Goal: Information Seeking & Learning: Check status

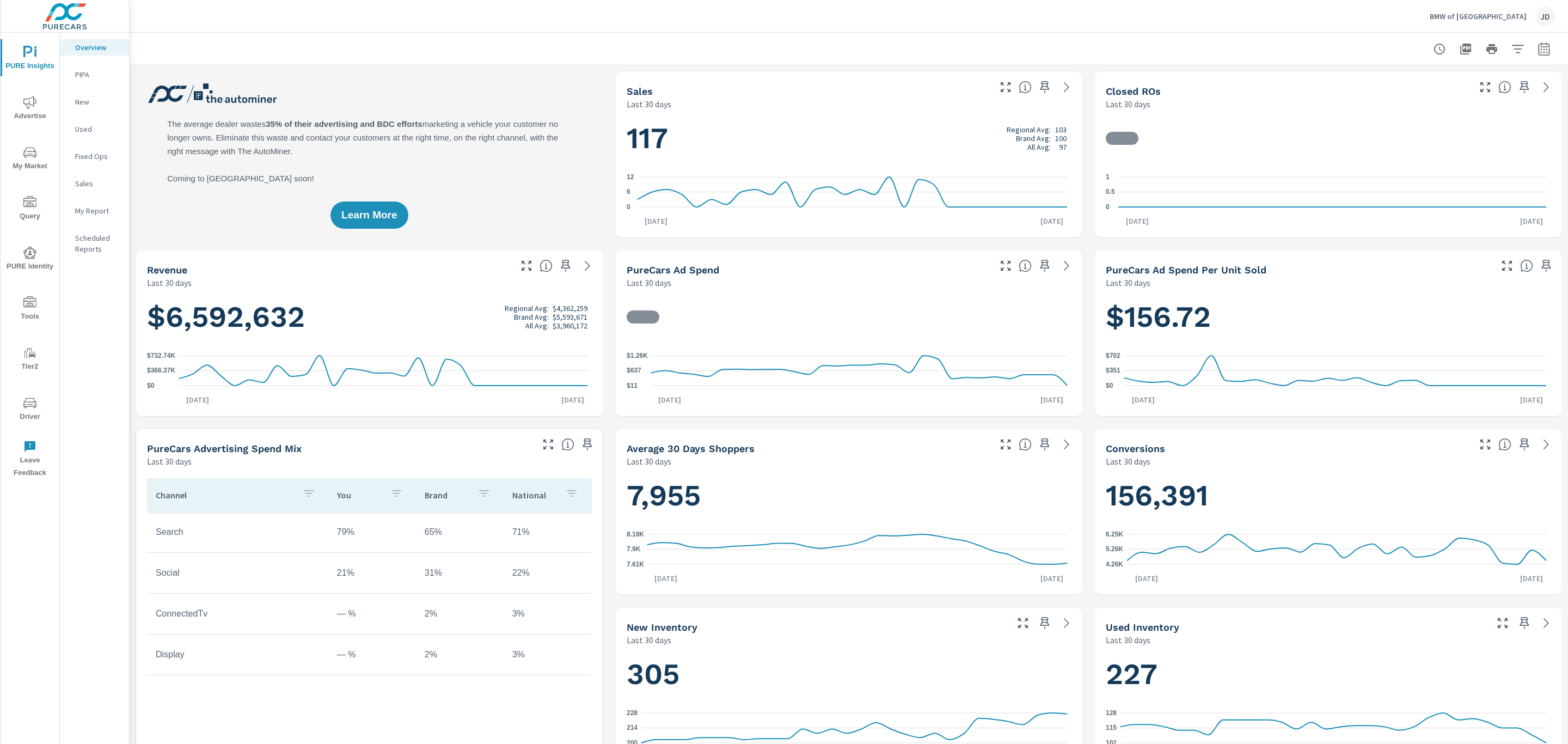
click at [18, 101] on span "Advertise" at bounding box center [30, 109] width 52 height 27
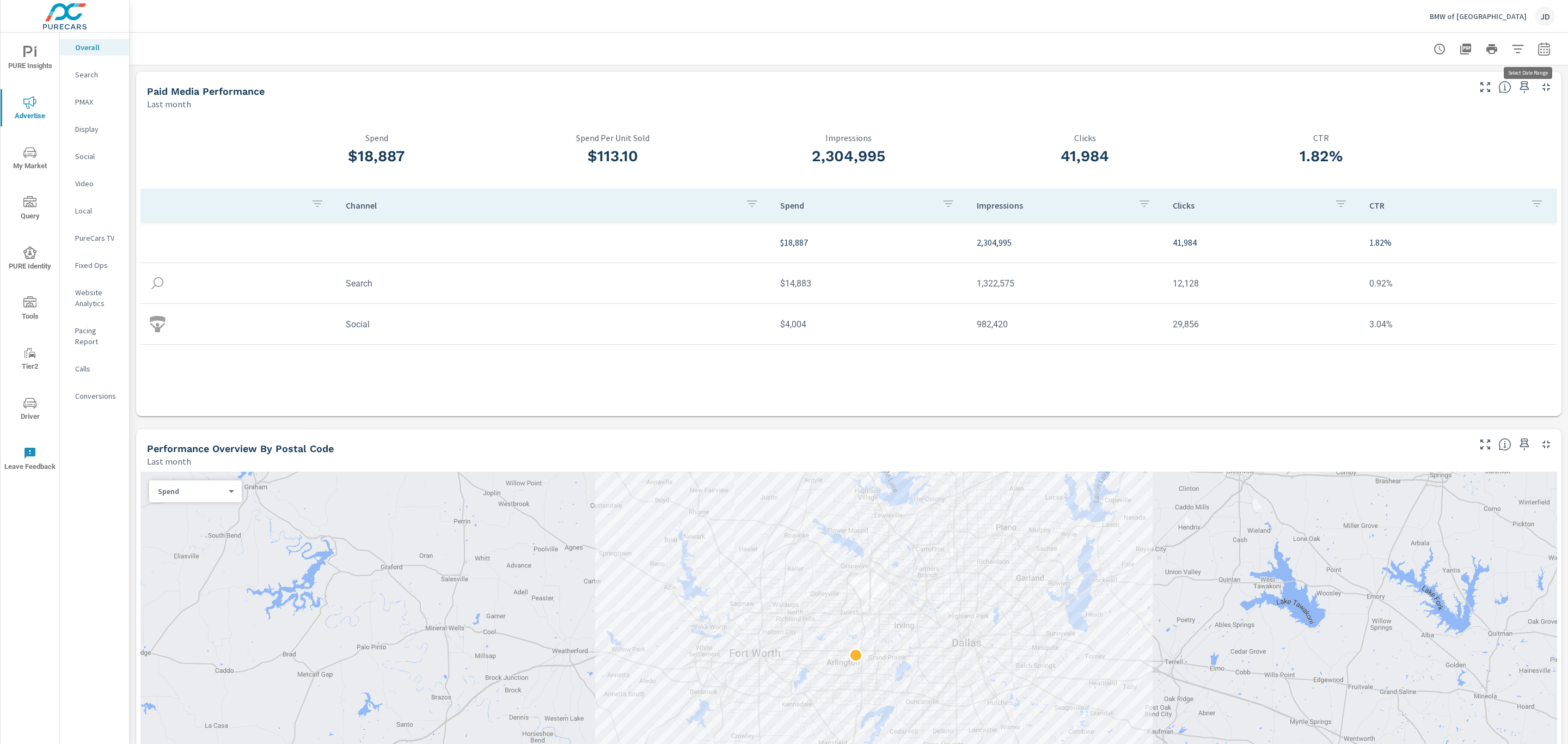
click at [1538, 48] on icon "button" at bounding box center [1544, 49] width 13 height 13
select select "Last month"
click at [1426, 123] on p "+ Add comparison" at bounding box center [1455, 122] width 139 height 13
click at [1428, 141] on select "Custom Previous period Previous month Previous year" at bounding box center [1444, 142] width 109 height 22
select select "Previous month"
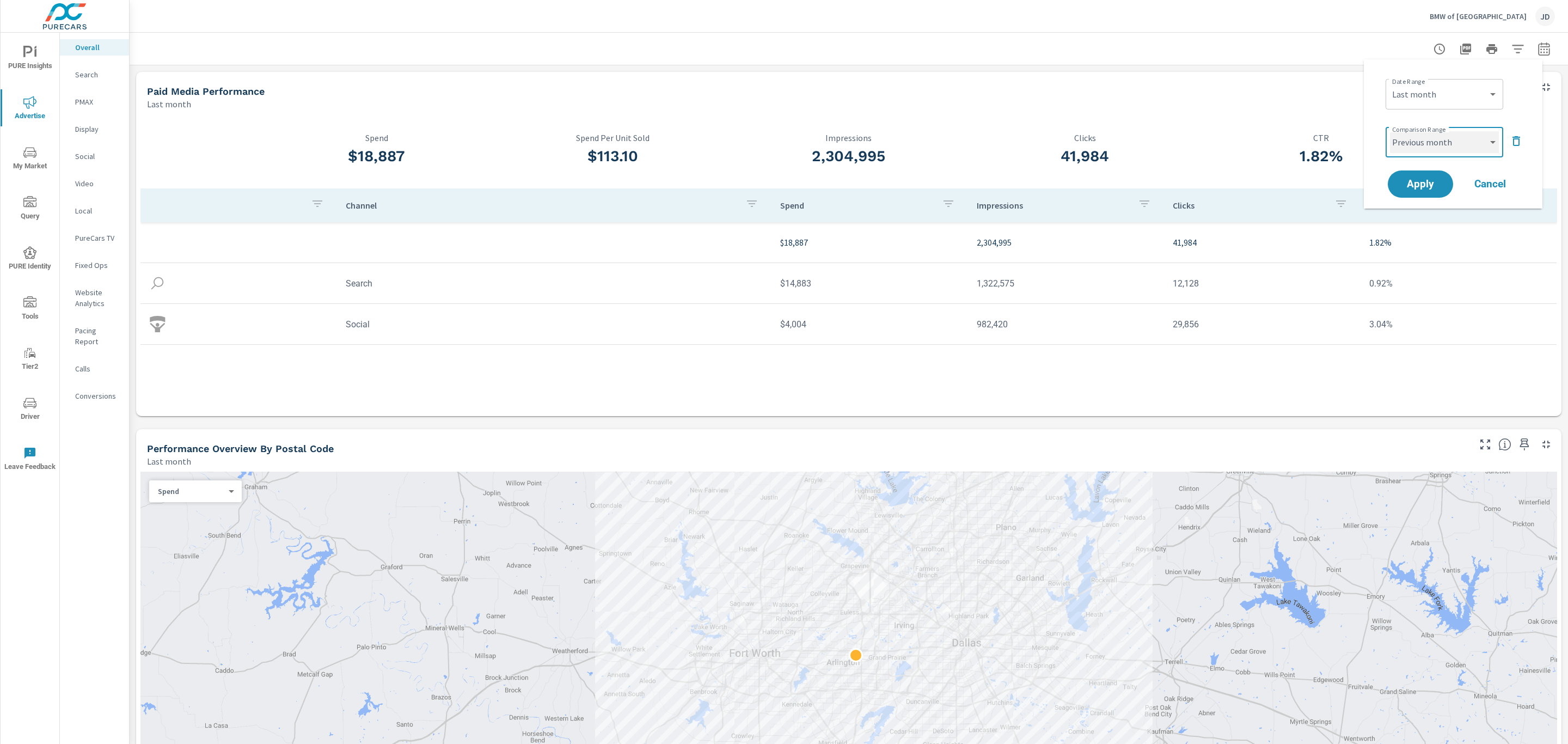
click at [1390, 132] on select "Custom Previous period Previous month Previous year" at bounding box center [1444, 142] width 109 height 22
click at [1431, 187] on span "Apply" at bounding box center [1420, 184] width 44 height 10
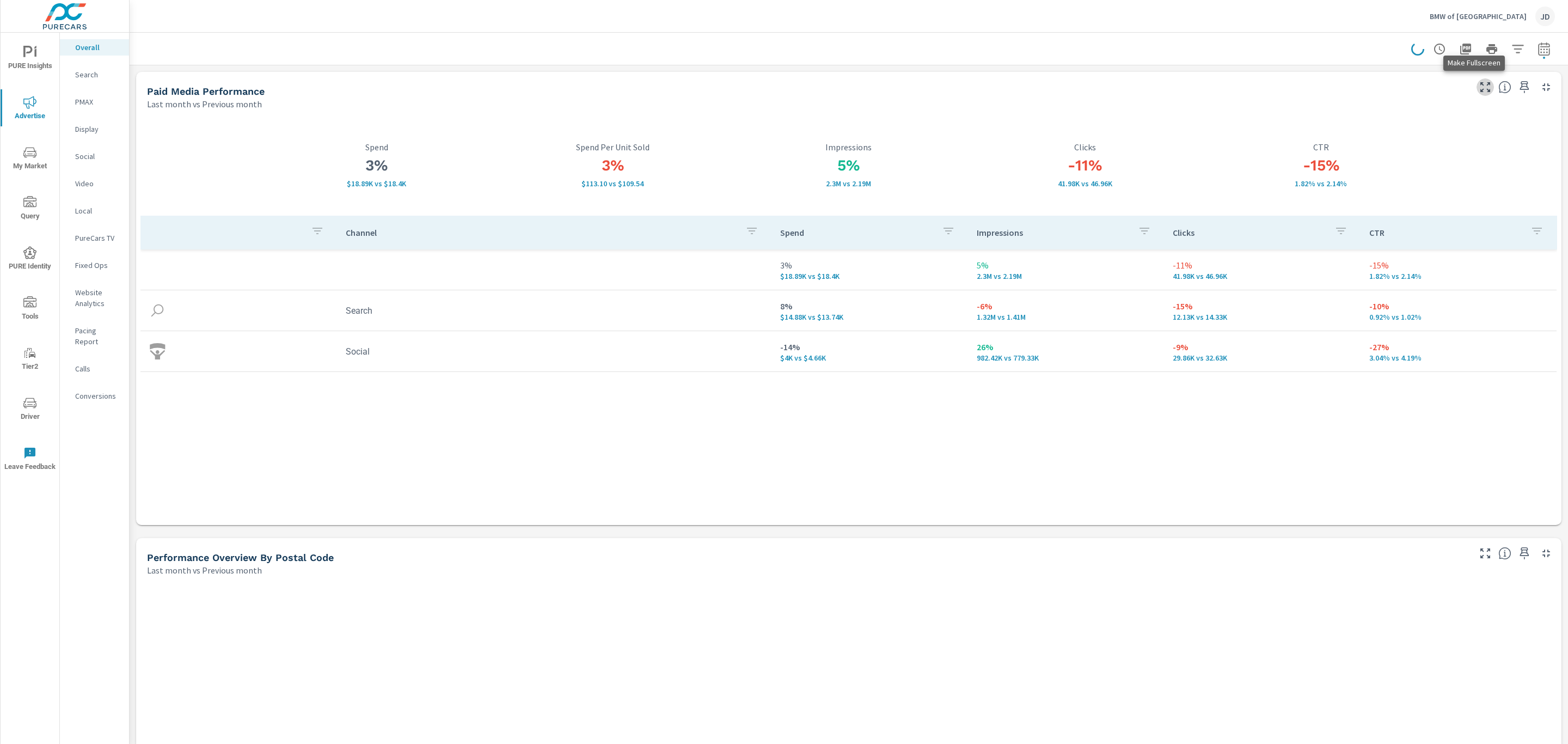
click at [1479, 89] on icon "button" at bounding box center [1485, 86] width 13 height 13
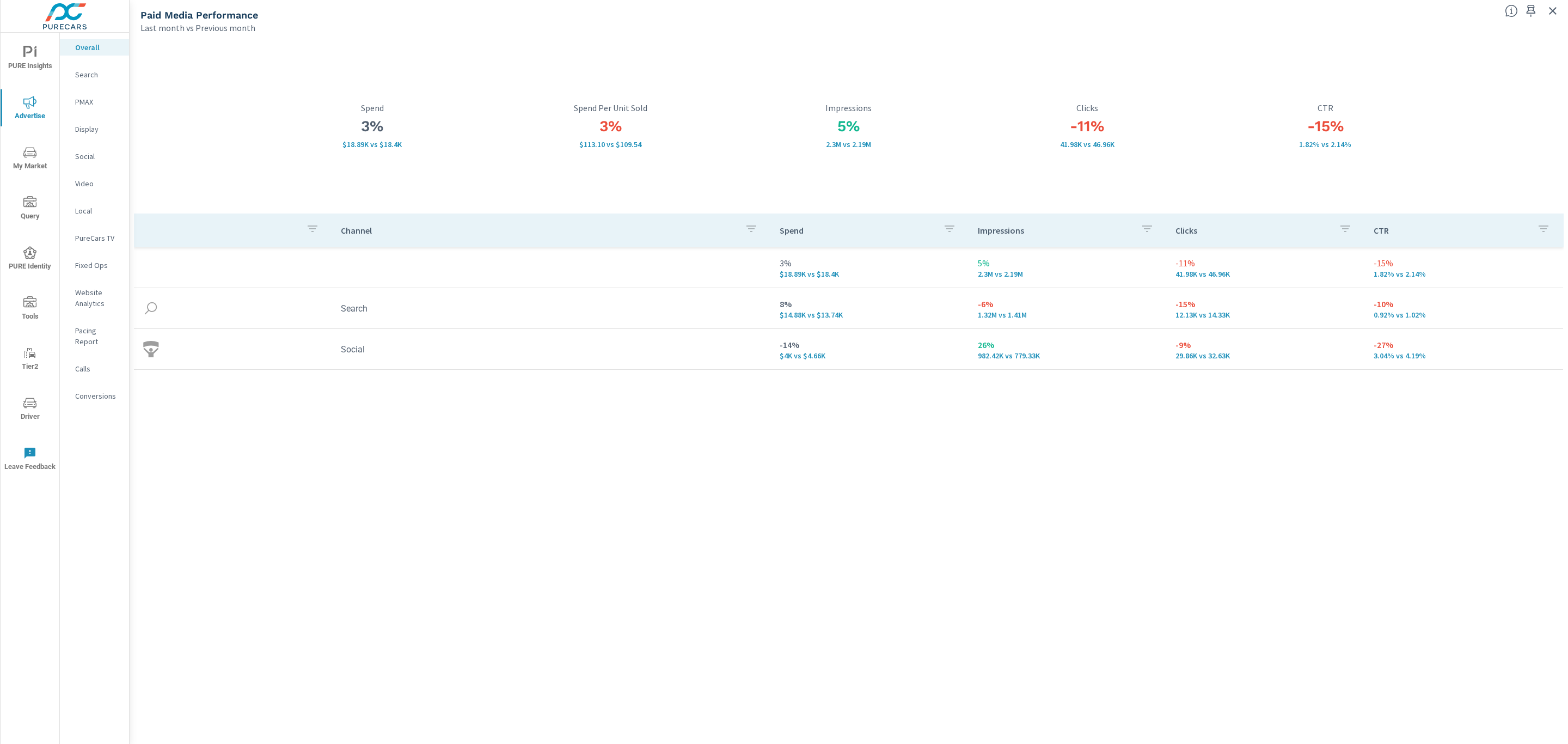
click at [91, 74] on p "Search" at bounding box center [97, 75] width 45 height 11
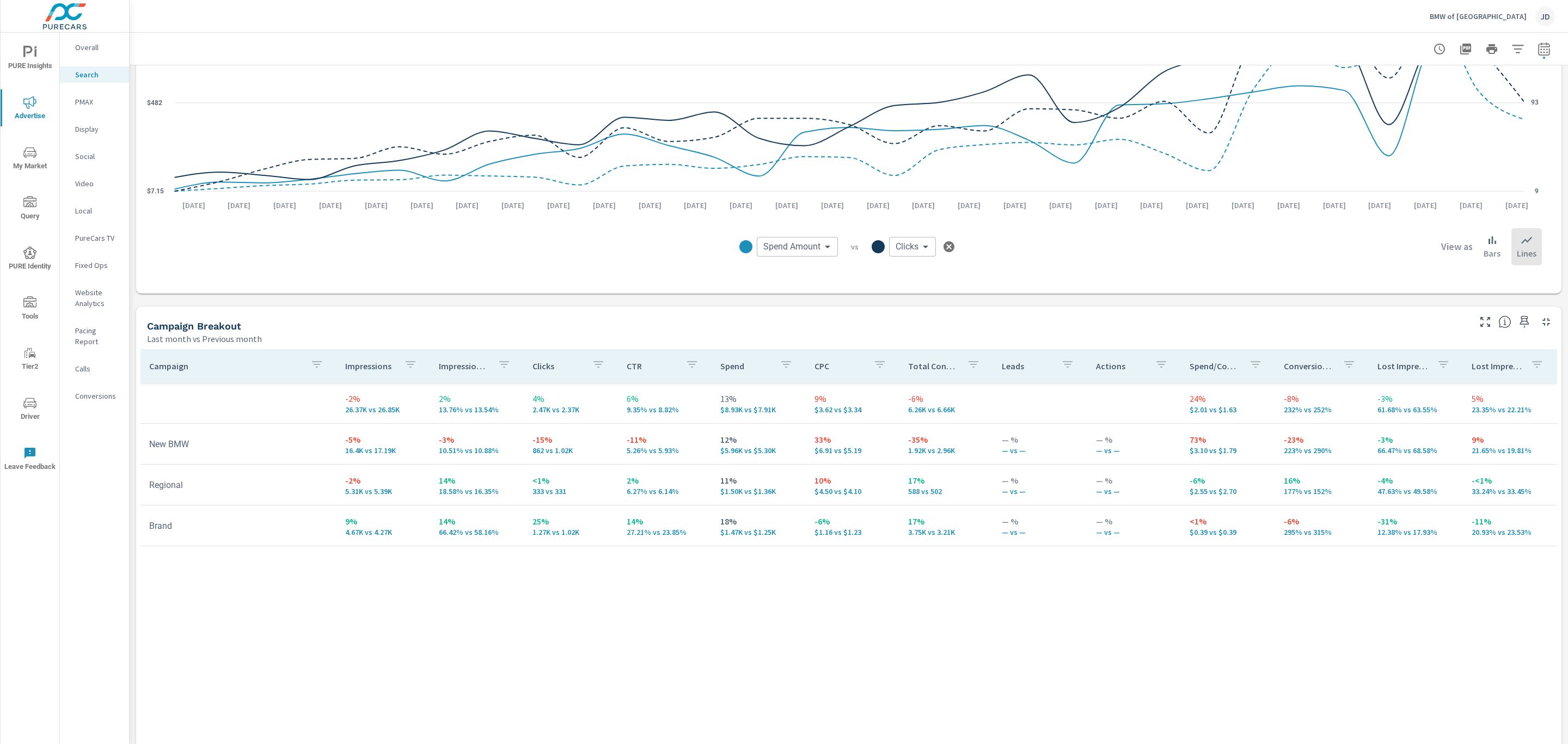
scroll to position [816, 0]
click at [1479, 319] on icon "button" at bounding box center [1485, 320] width 13 height 13
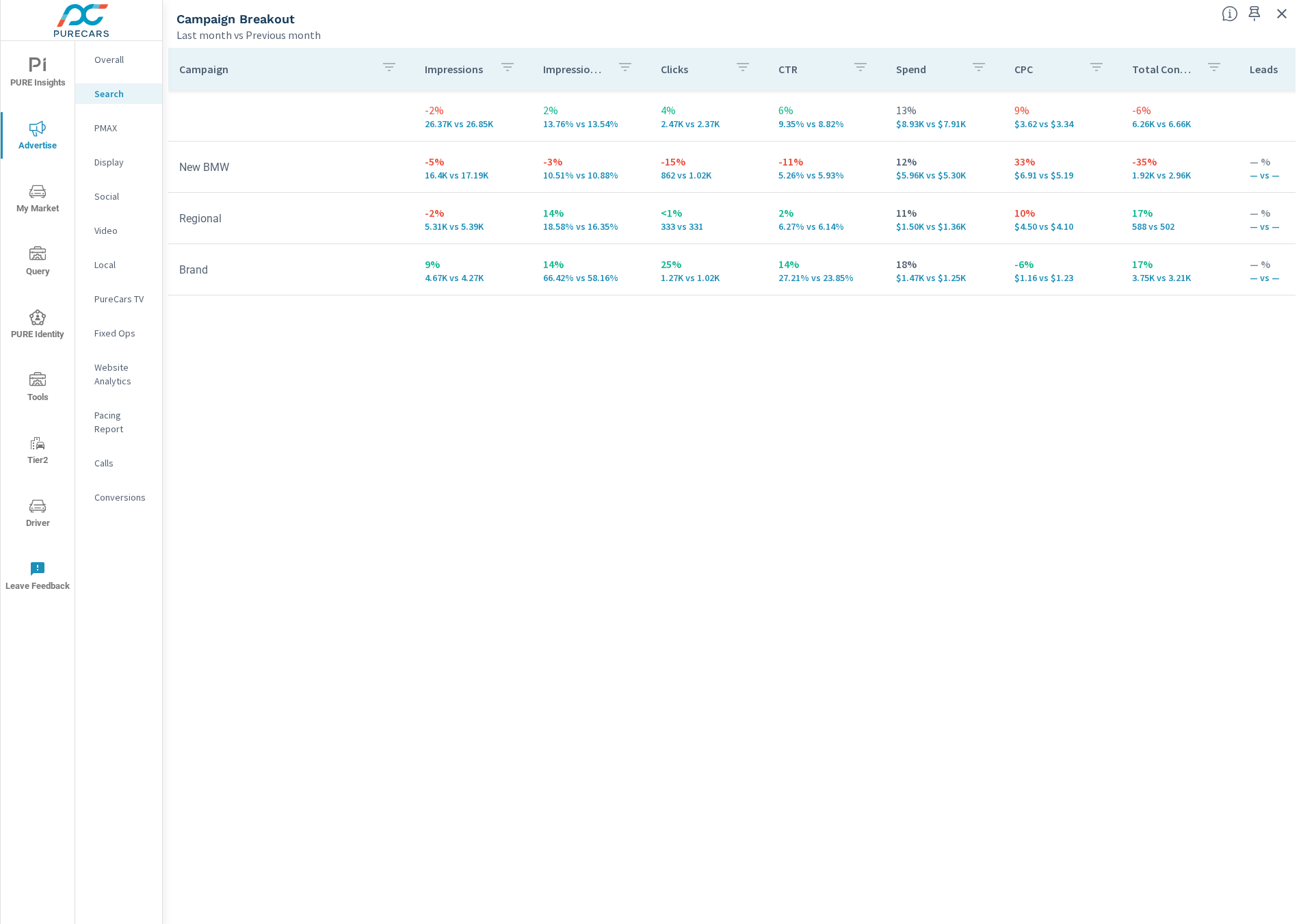
click at [96, 132] on p "PMAX" at bounding box center [122, 128] width 57 height 14
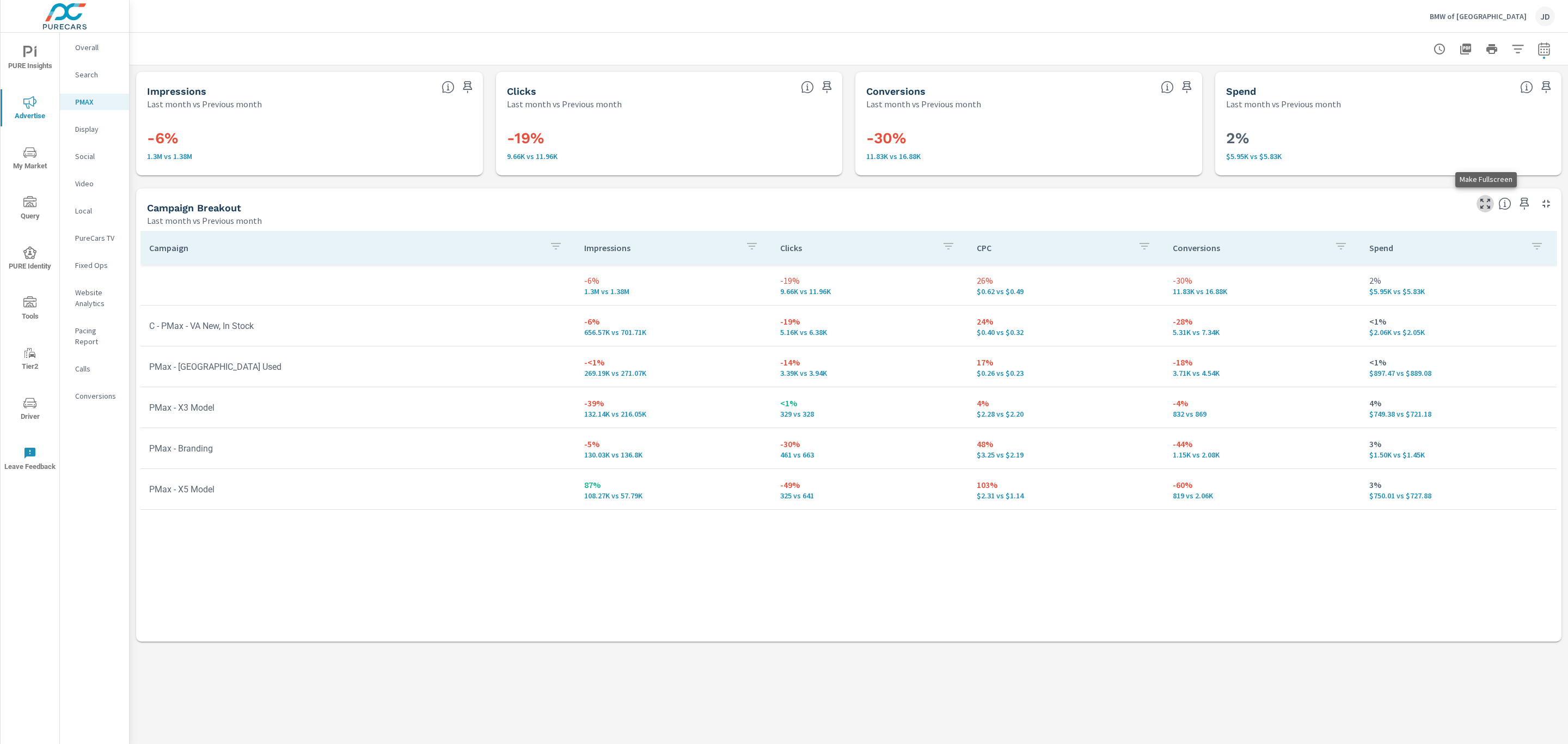
click at [1482, 206] on icon "button" at bounding box center [1485, 203] width 10 height 10
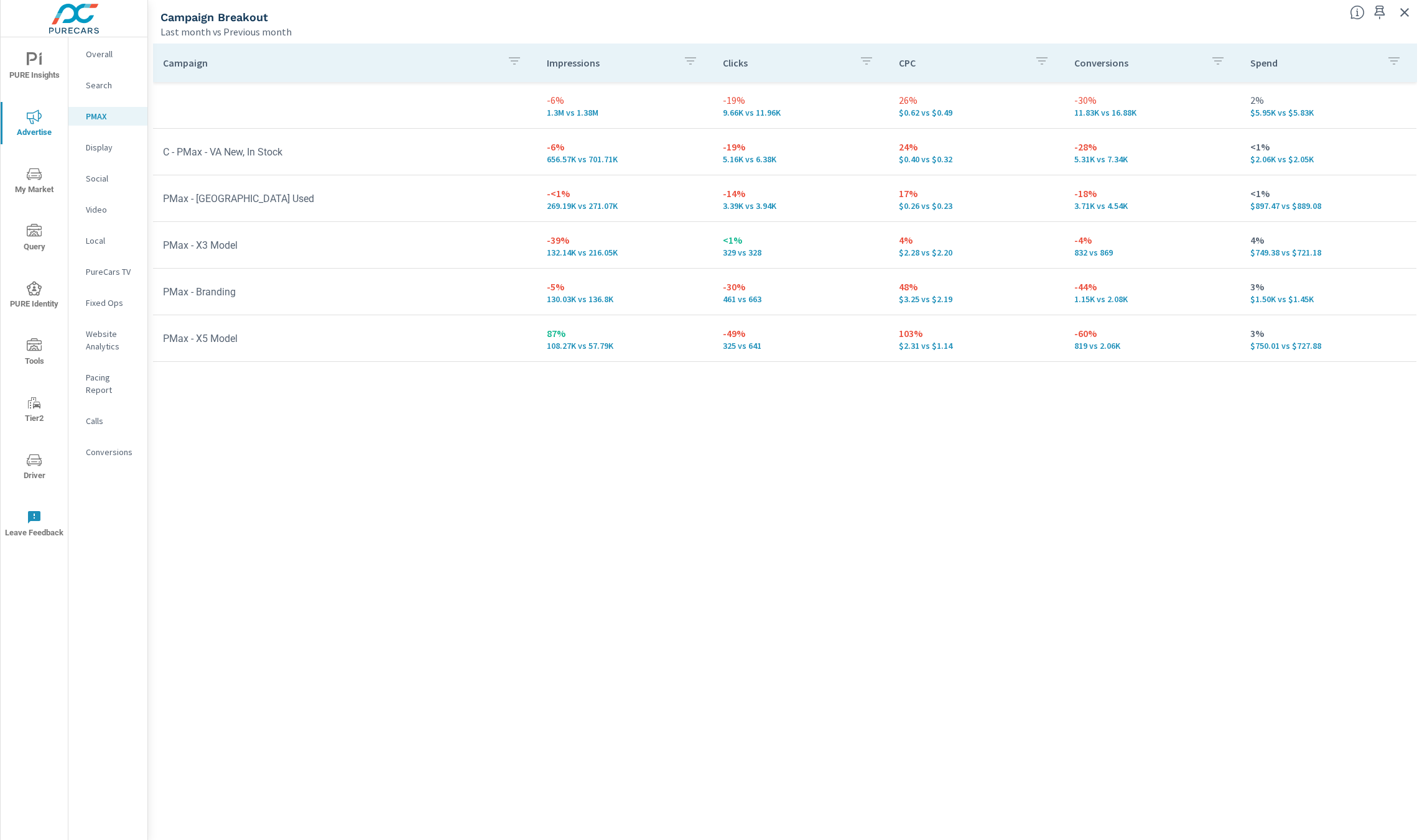
click at [103, 176] on p "Social" at bounding box center [111, 179] width 51 height 13
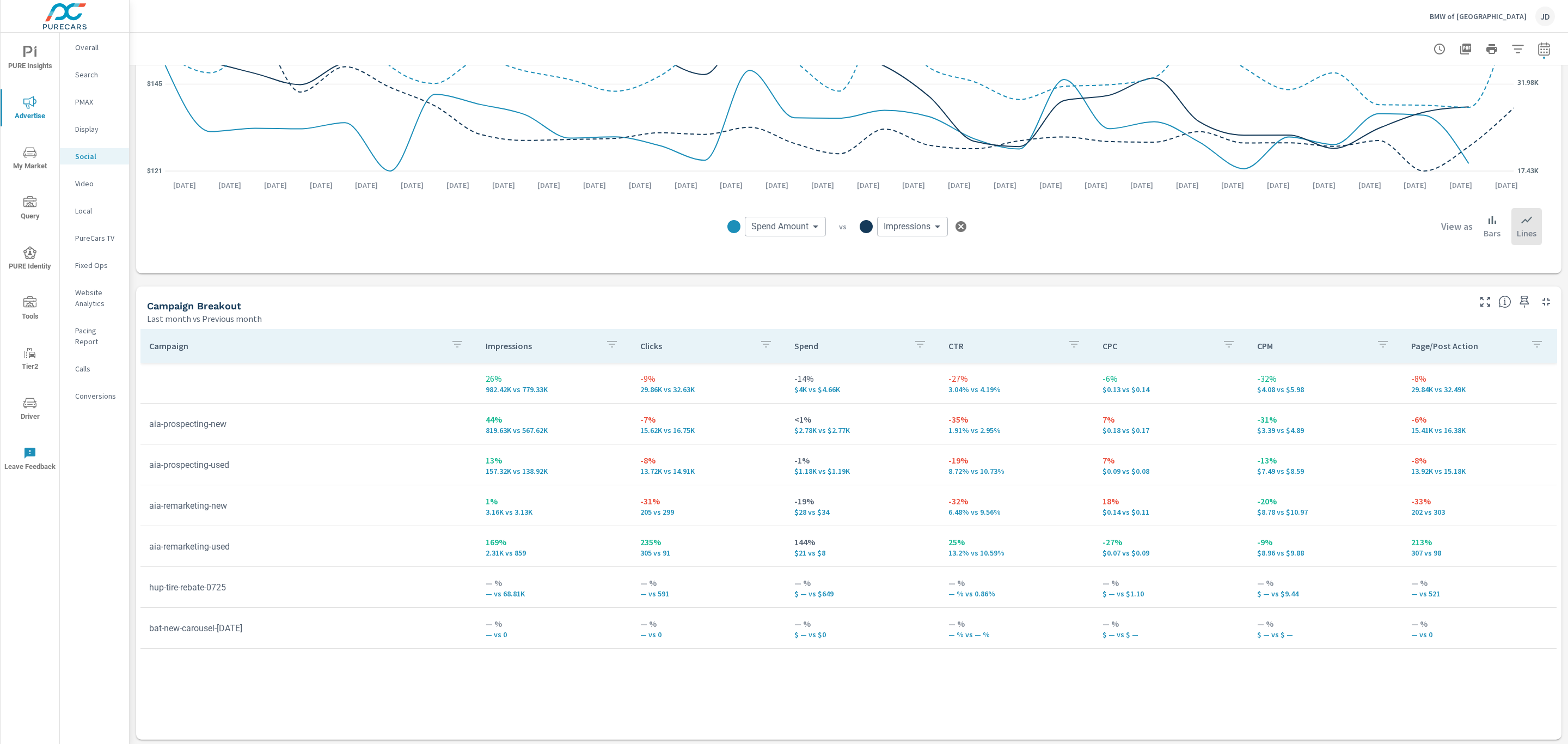
scroll to position [253, 0]
click at [21, 158] on span "My Market" at bounding box center [30, 160] width 52 height 27
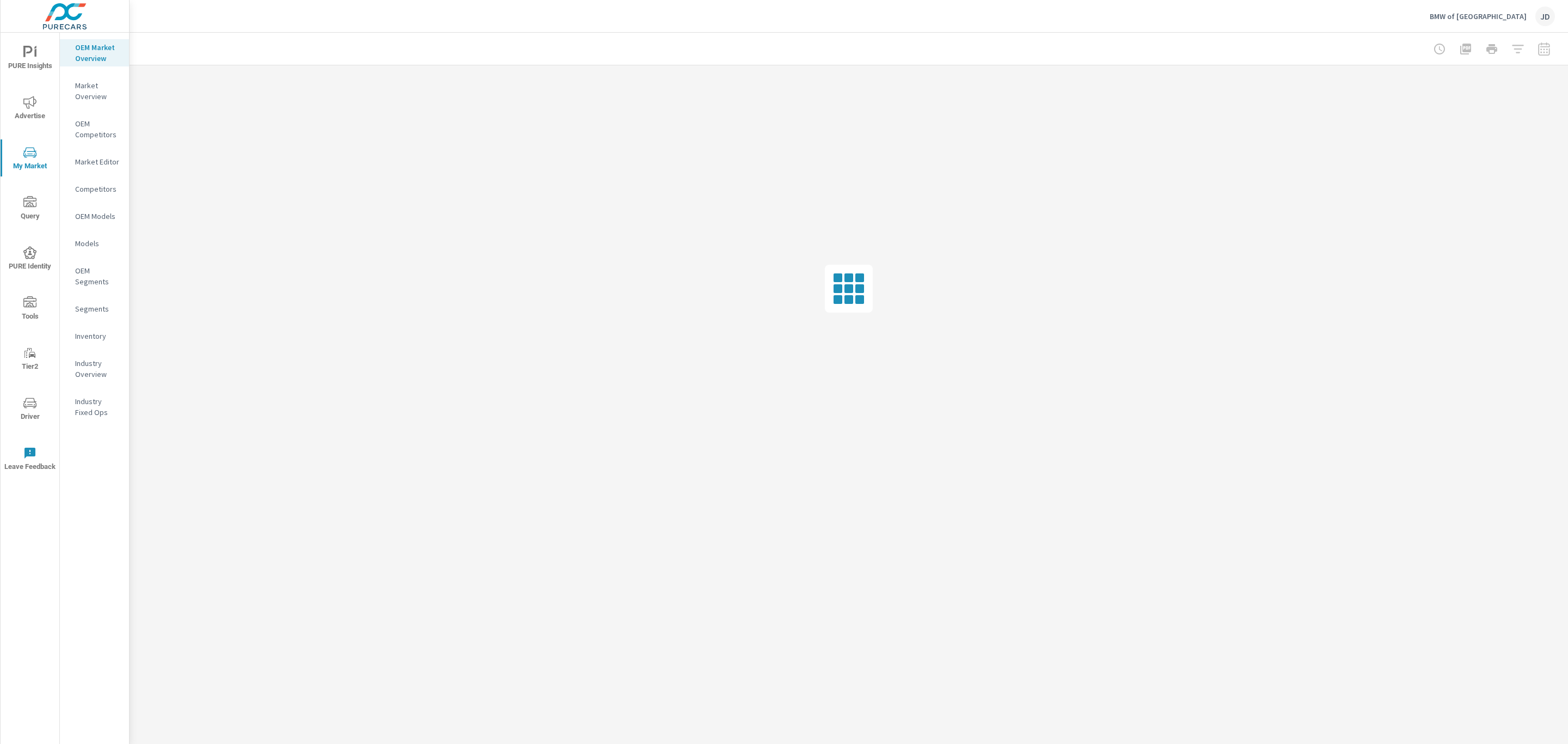
click at [95, 333] on p "Inventory" at bounding box center [97, 336] width 45 height 11
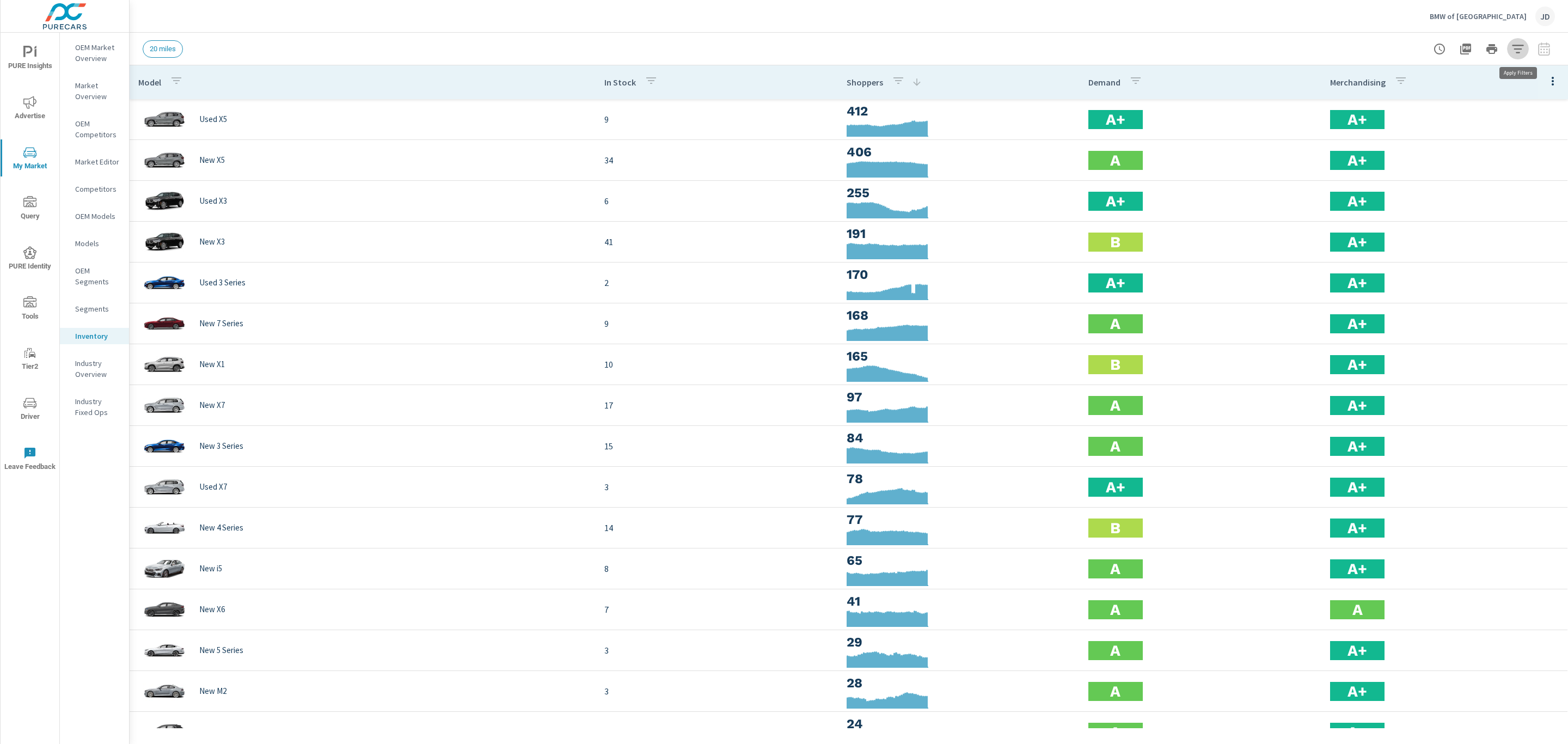
click at [1523, 53] on icon "button" at bounding box center [1517, 49] width 13 height 13
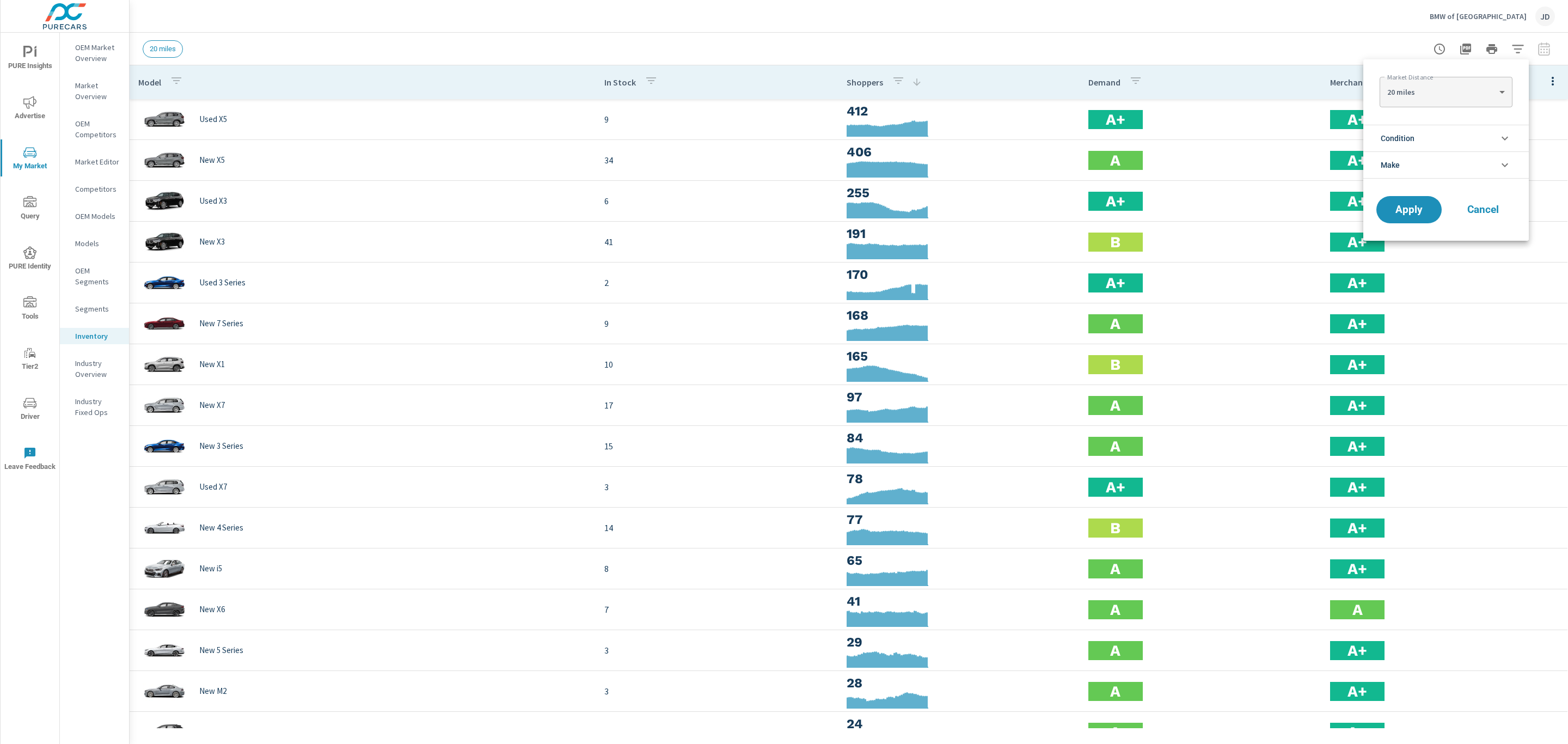
click at [1488, 138] on li "Condition" at bounding box center [1446, 138] width 166 height 27
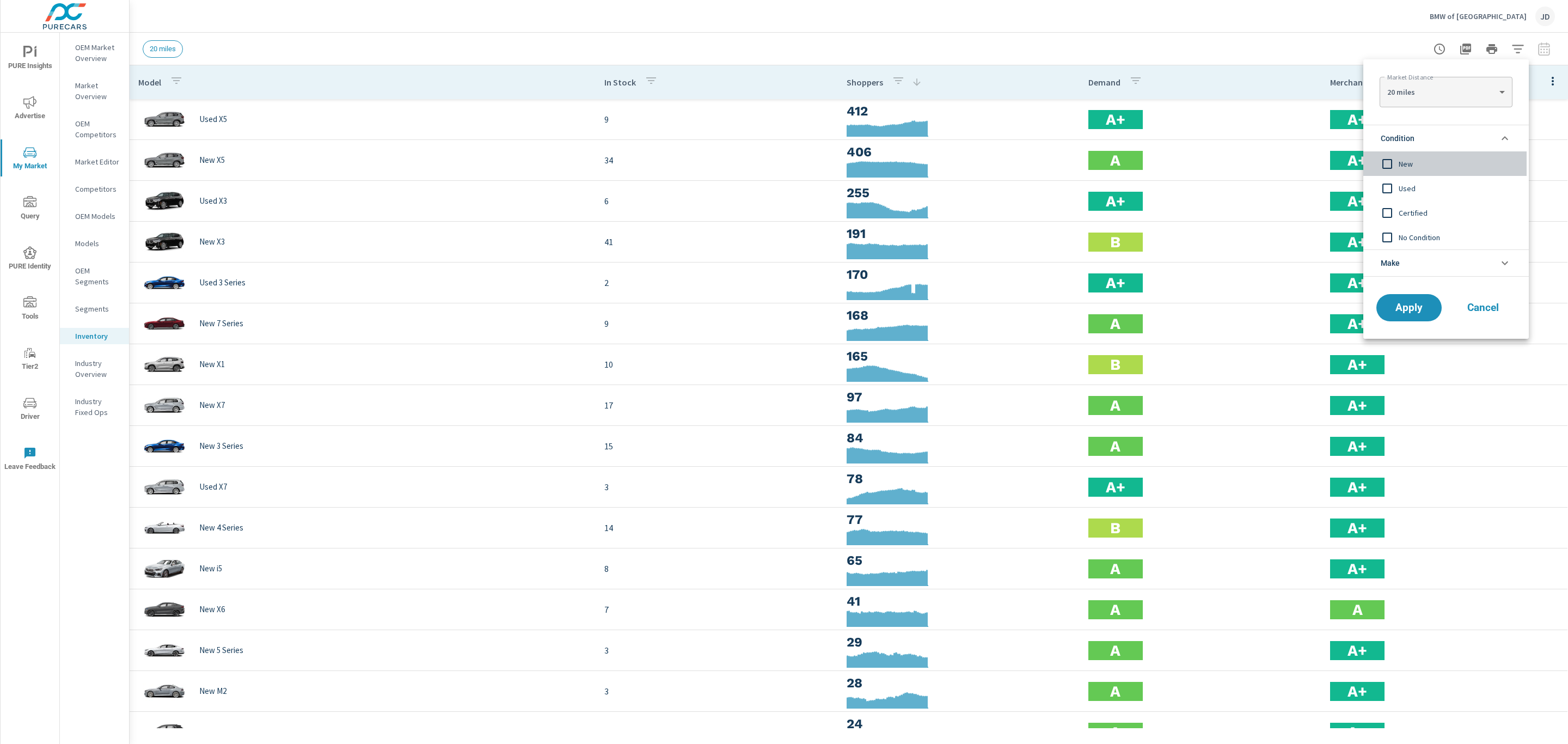
click at [1381, 163] on input "filter options" at bounding box center [1387, 164] width 23 height 23
click at [1401, 309] on span "Apply" at bounding box center [1409, 307] width 44 height 10
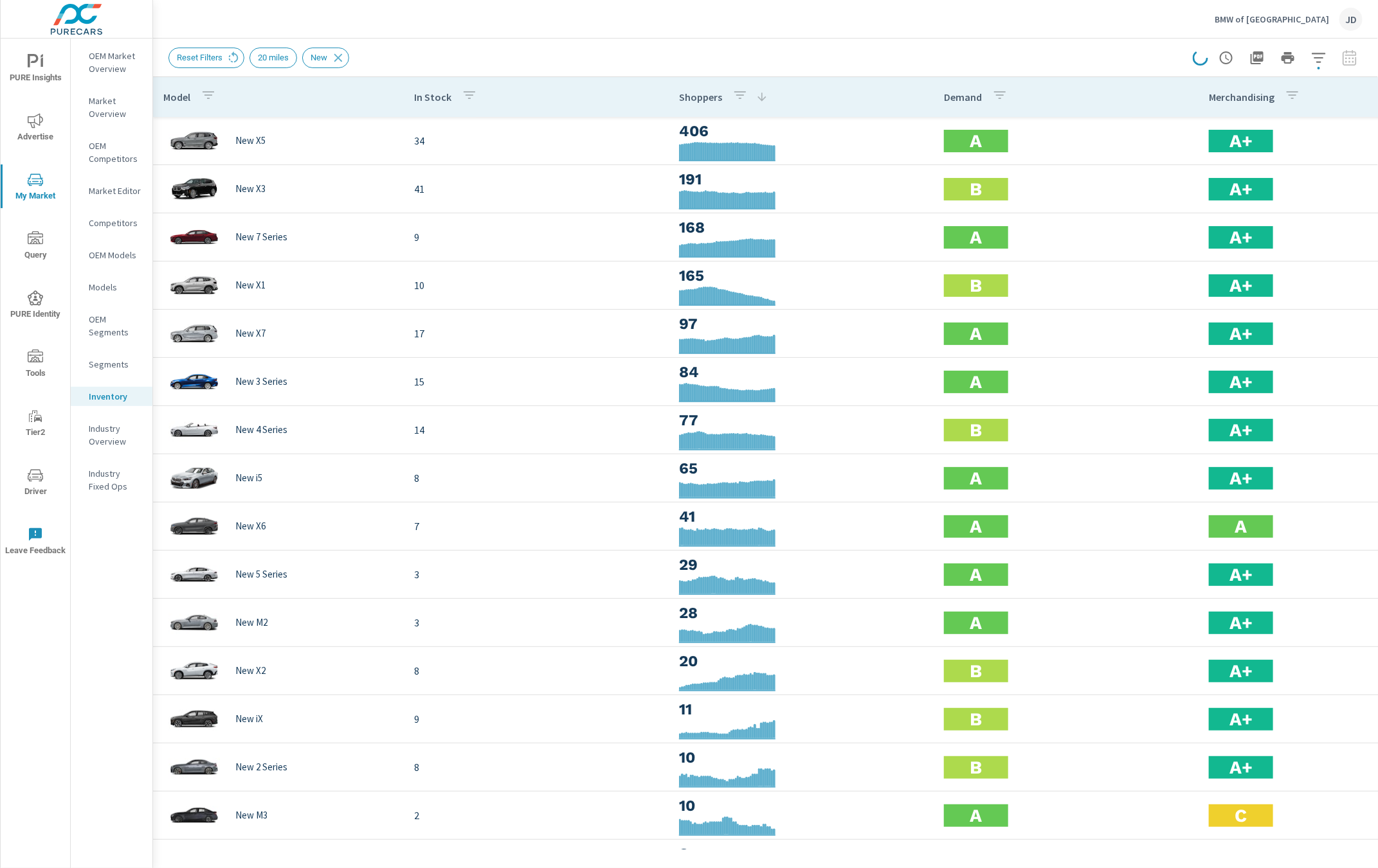
drag, startPoint x: 328, startPoint y: 18, endPoint x: 415, endPoint y: 2, distance: 88.5
click at [332, 19] on div "BMW of Arlington JD" at bounding box center [765, 19] width 1194 height 38
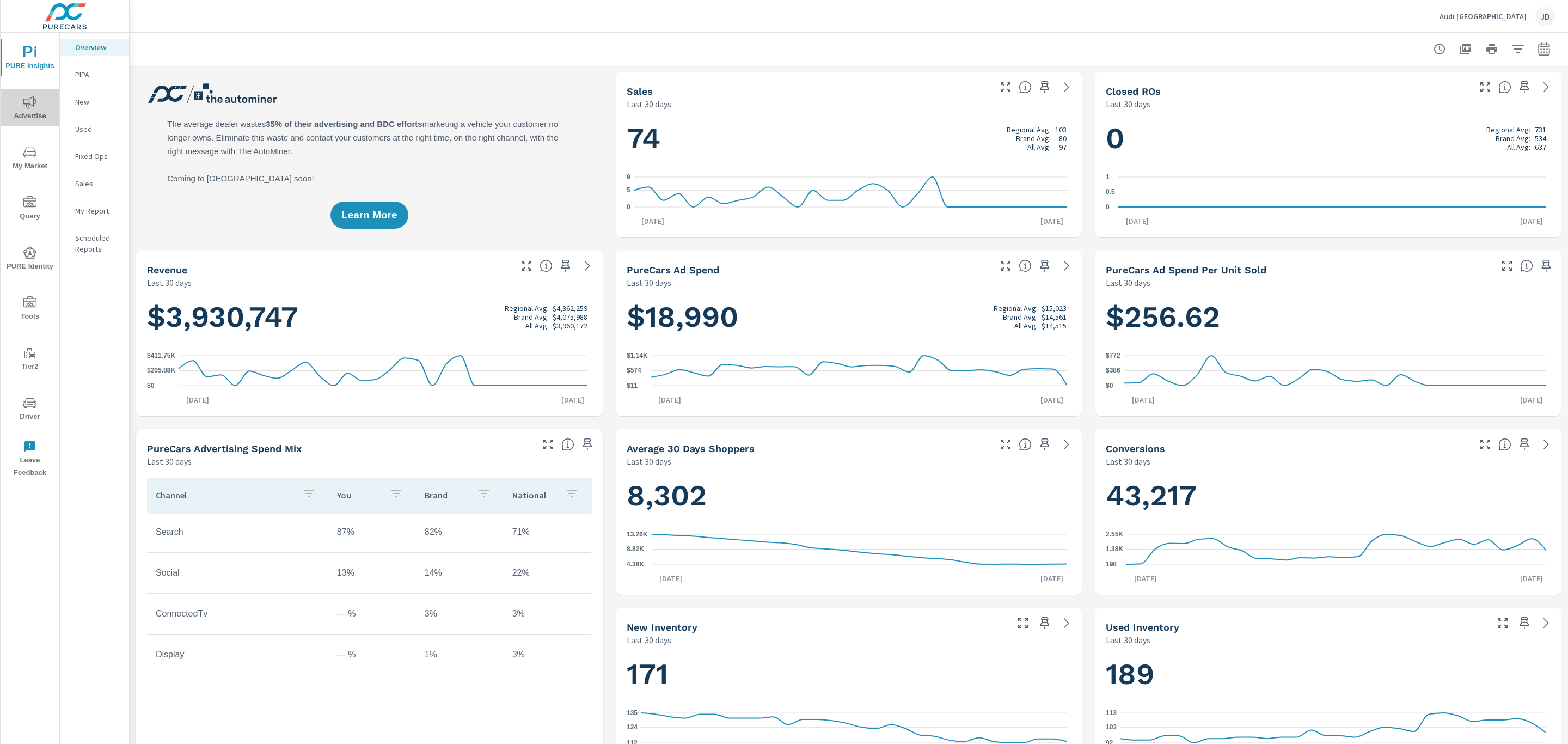
click at [32, 99] on icon "nav menu" at bounding box center [29, 102] width 13 height 13
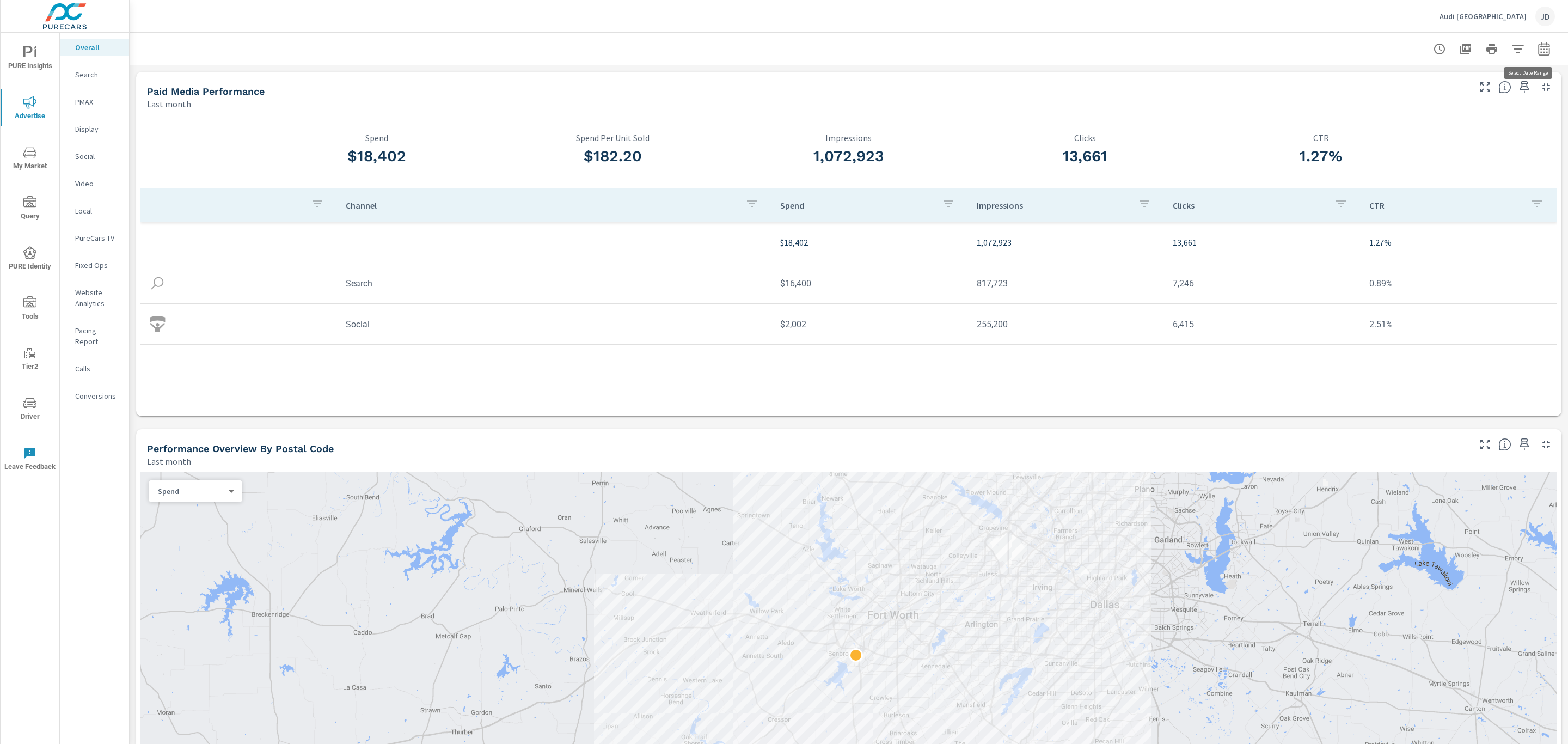
click at [1541, 51] on button "button" at bounding box center [1544, 49] width 22 height 22
select select "Last month"
click at [1449, 120] on p "+ Add comparison" at bounding box center [1455, 122] width 139 height 13
click at [1447, 142] on select "Custom Previous period Previous month Previous year" at bounding box center [1444, 142] width 109 height 22
select select "Previous month"
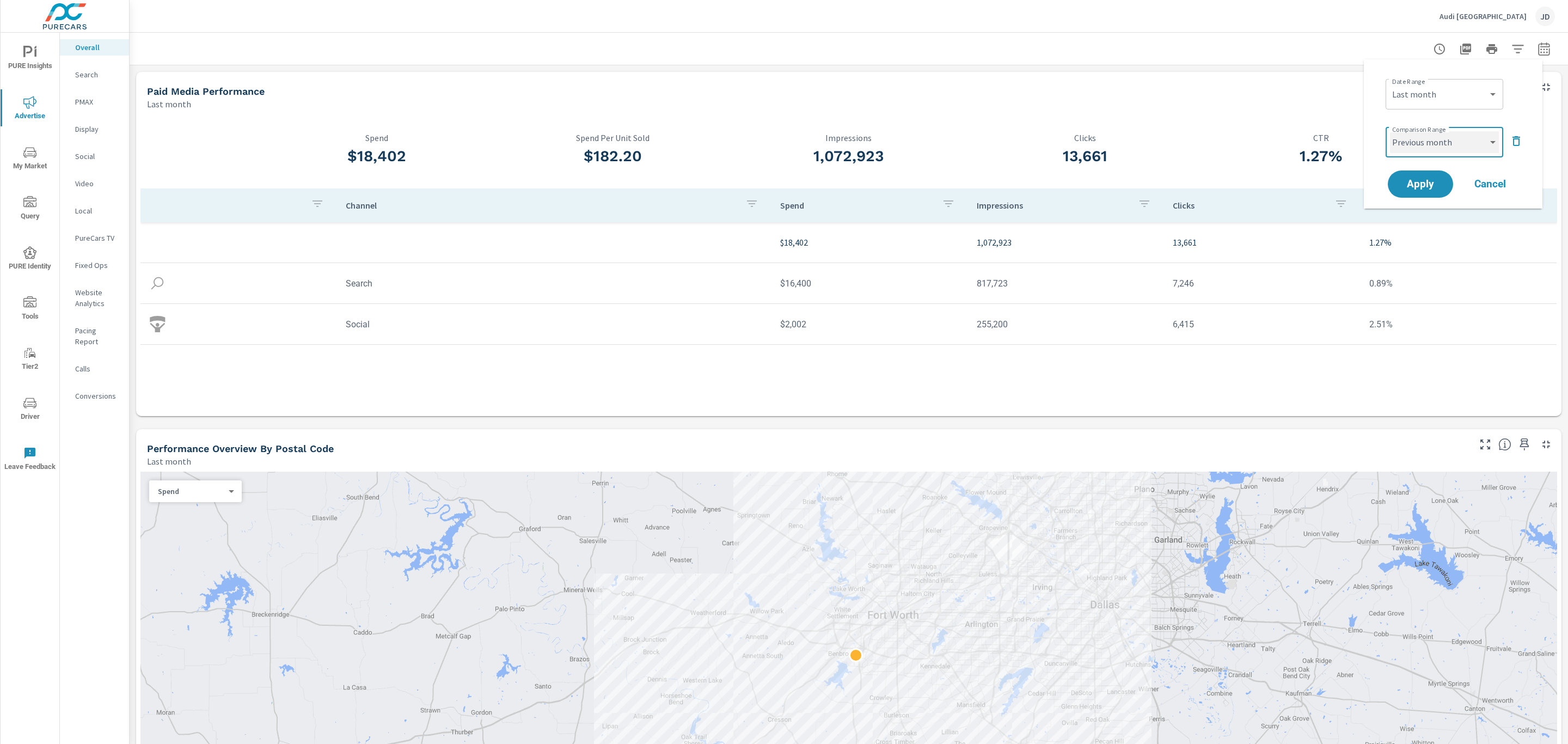
click at [1390, 132] on select "Custom Previous period Previous month Previous year" at bounding box center [1444, 142] width 109 height 22
click at [1424, 186] on span "Apply" at bounding box center [1420, 184] width 44 height 10
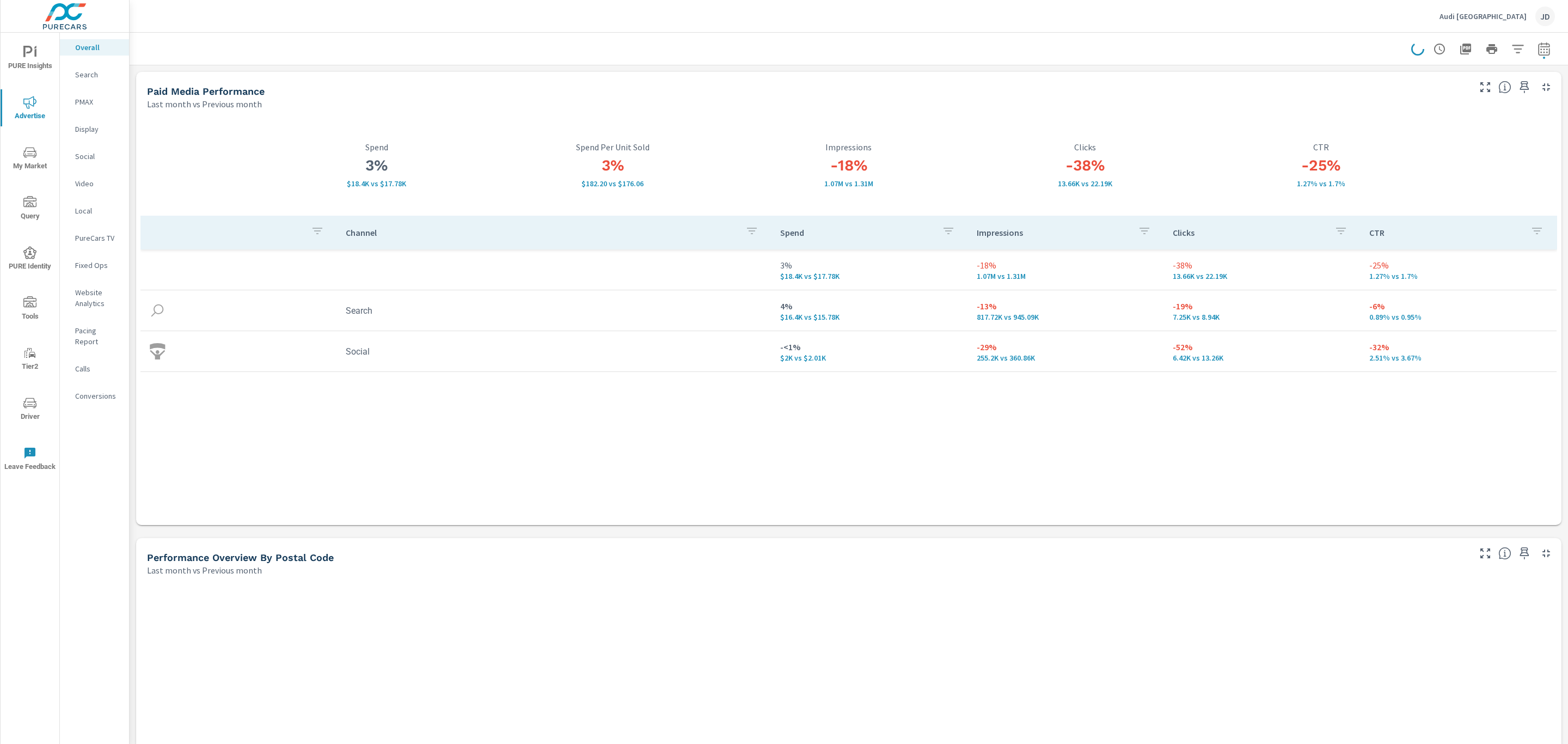
click at [1479, 85] on icon "button" at bounding box center [1485, 86] width 13 height 13
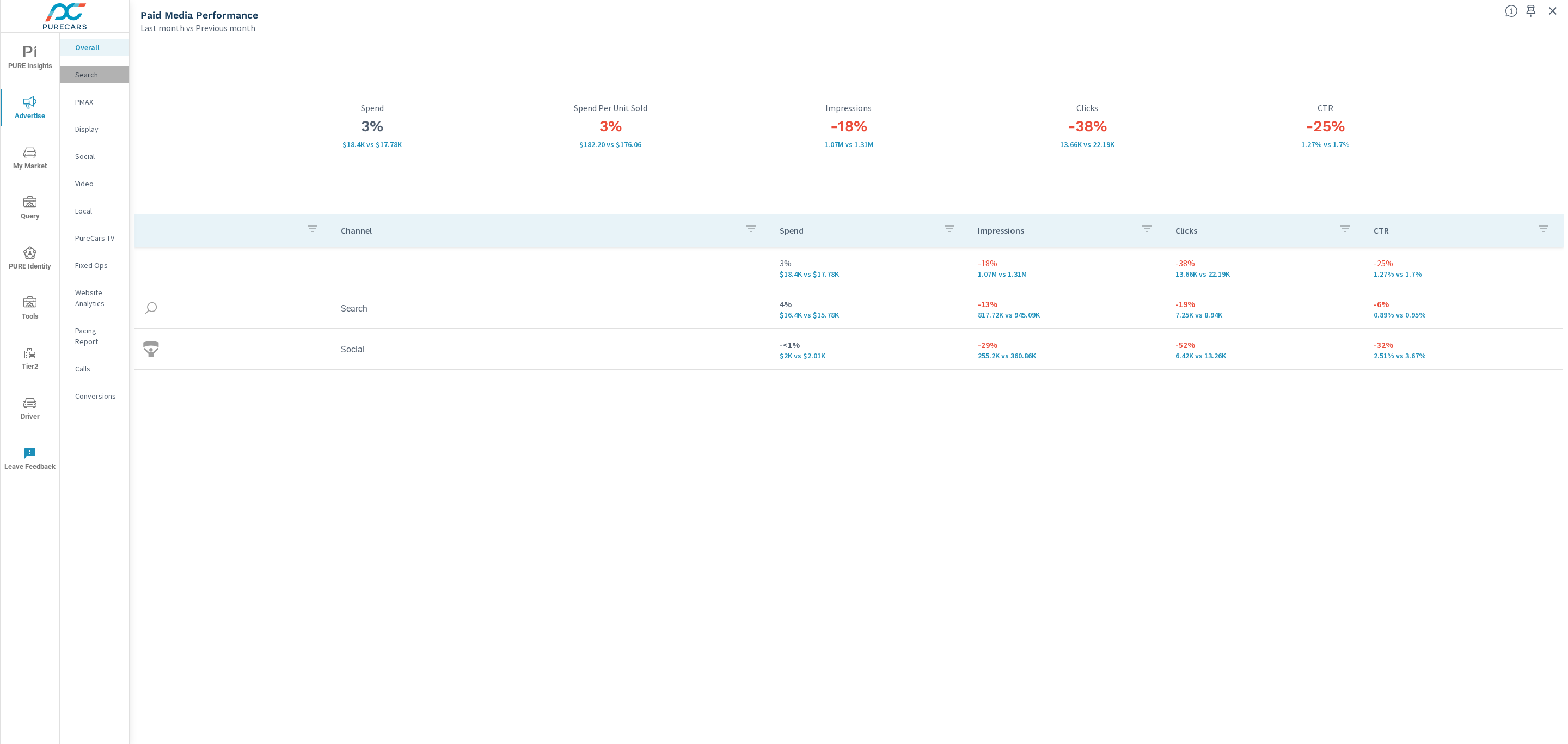
click at [79, 75] on p "Search" at bounding box center [97, 75] width 45 height 11
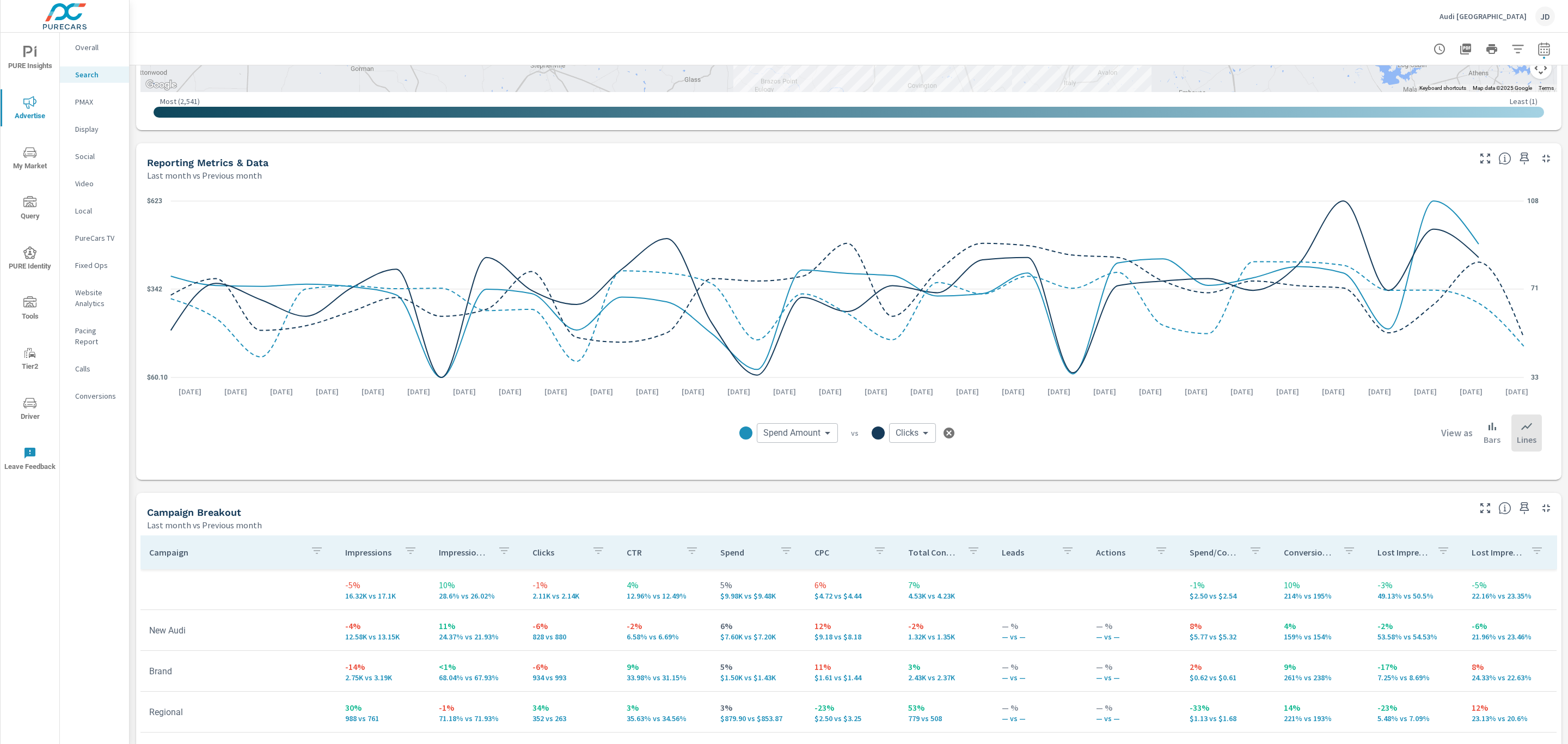
scroll to position [837, 0]
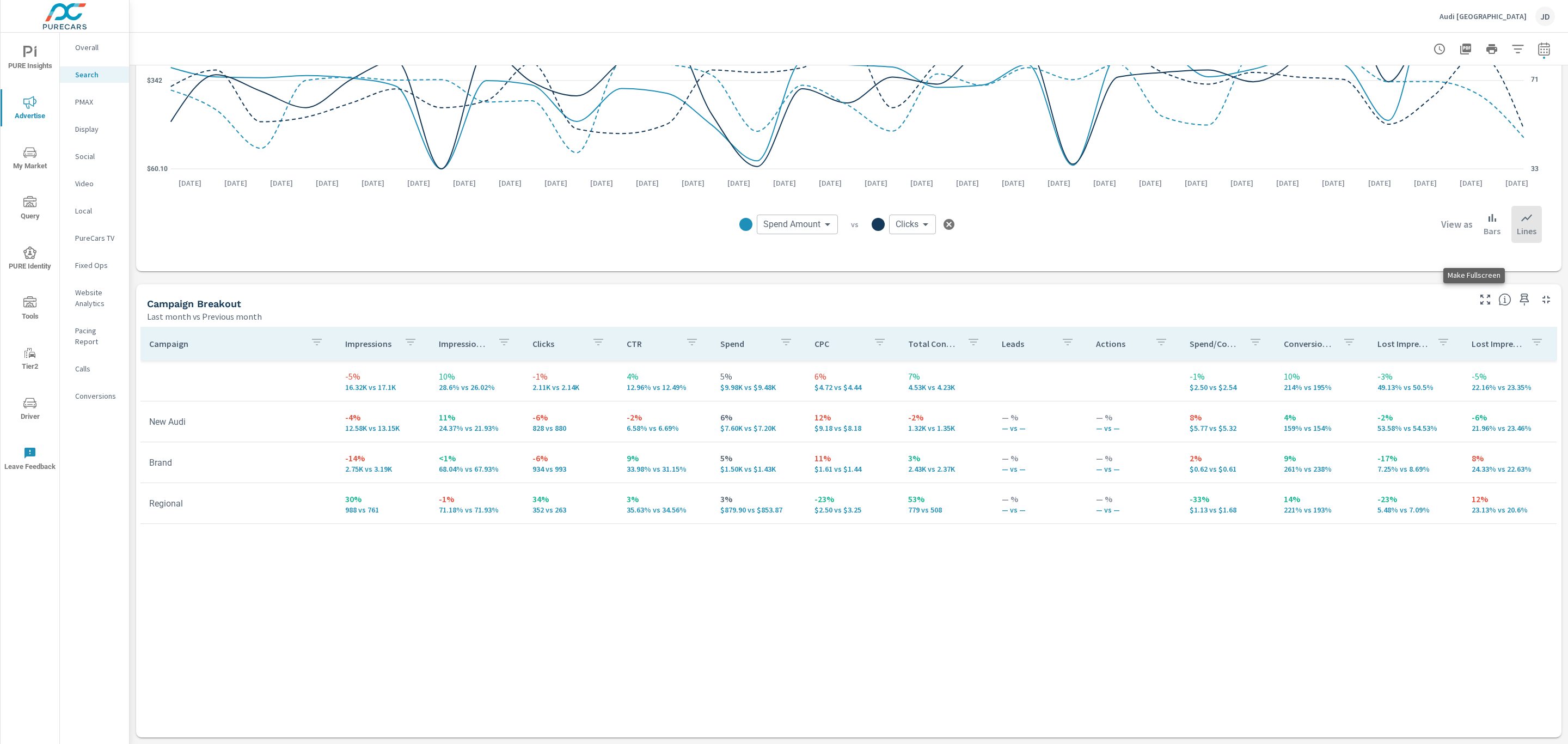
click at [1479, 300] on icon "button" at bounding box center [1485, 299] width 13 height 13
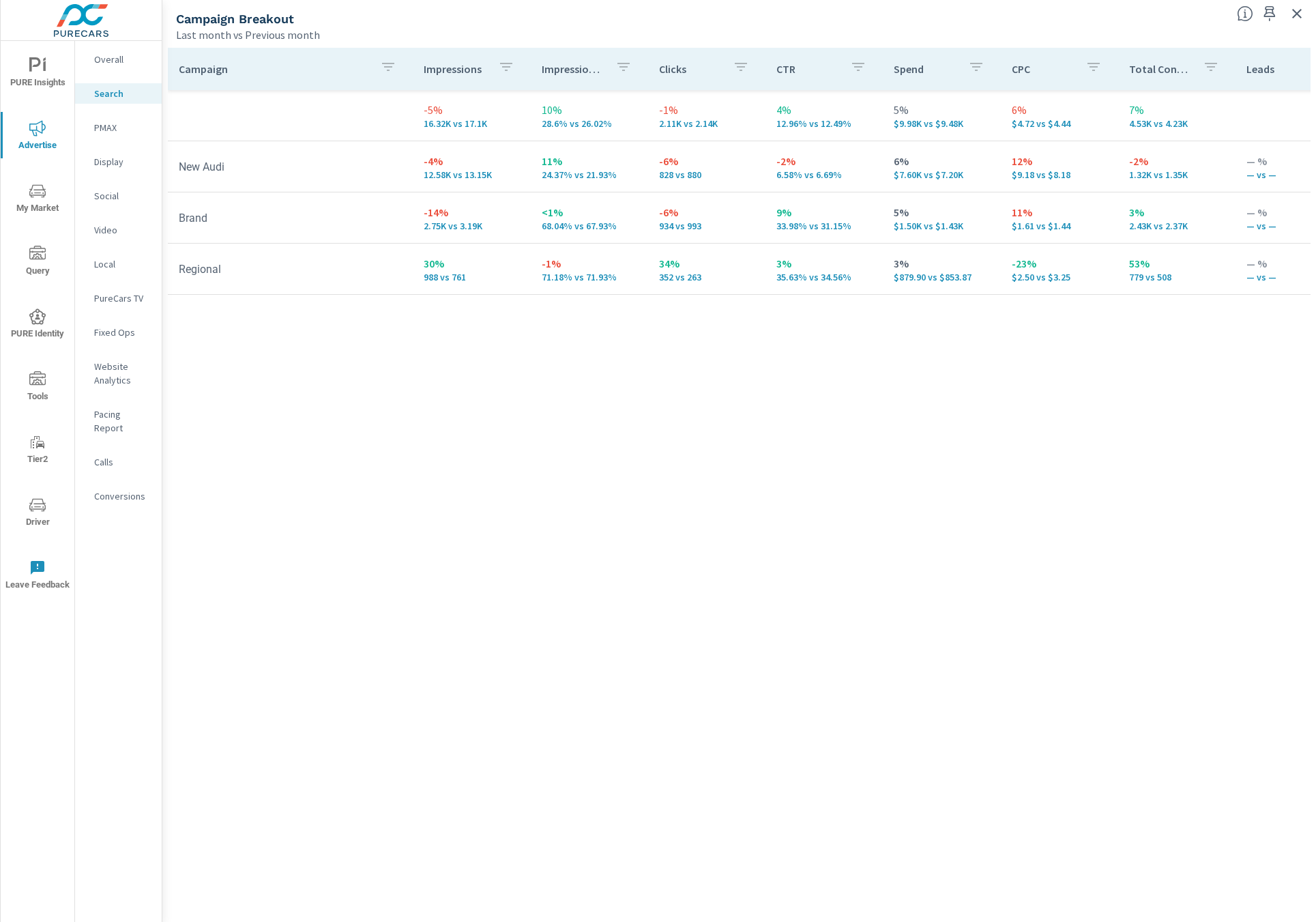
drag, startPoint x: 1237, startPoint y: 848, endPoint x: 1227, endPoint y: 837, distance: 14.9
click at [1237, 846] on div "Campaign Impressions Impression Share Clicks CTR Spend CPC Total Conversions Le…" at bounding box center [739, 472] width 1143 height 849
click at [1296, 15] on icon "button" at bounding box center [1297, 13] width 16 height 16
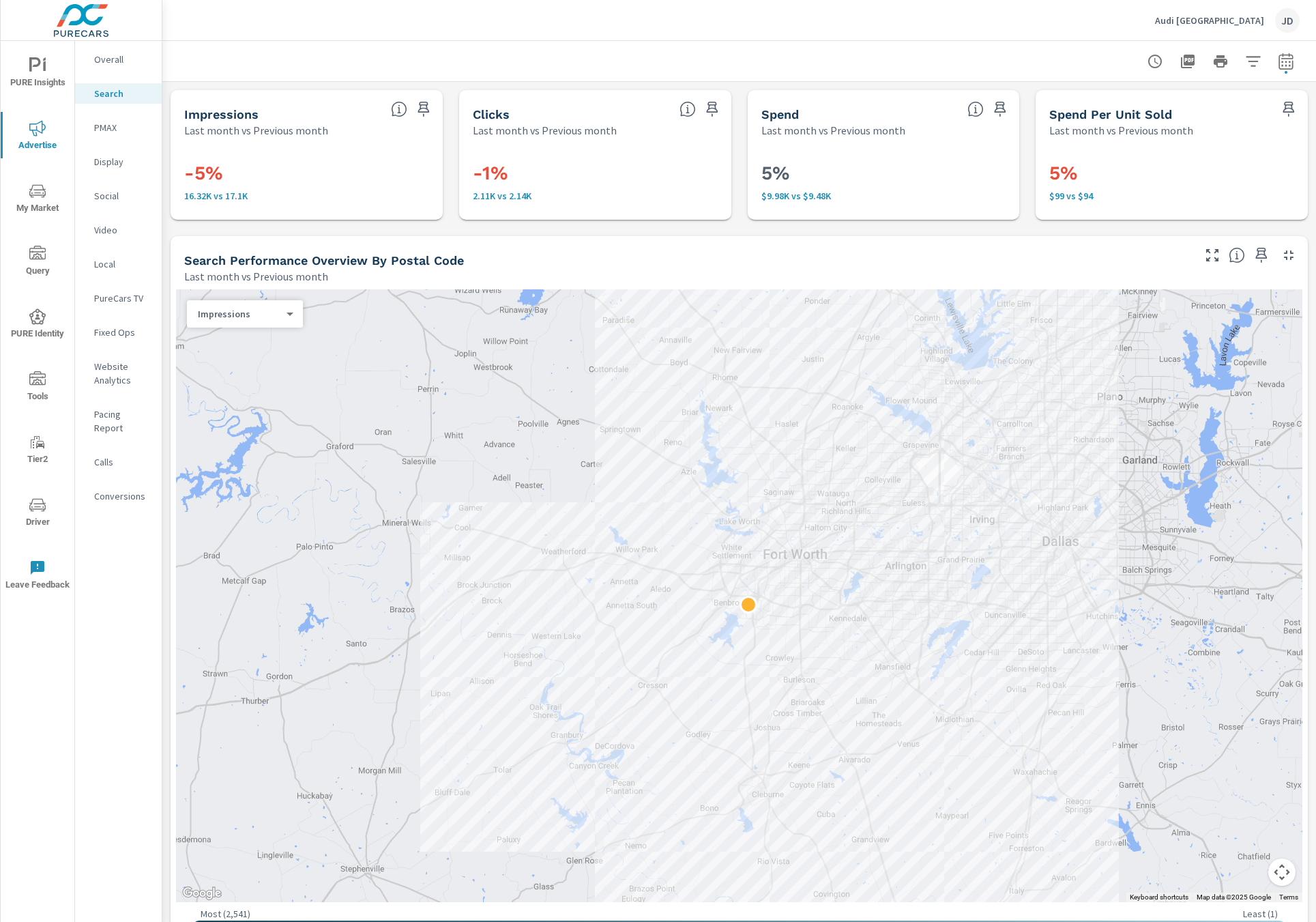
click at [120, 125] on p "PMAX" at bounding box center [122, 127] width 56 height 14
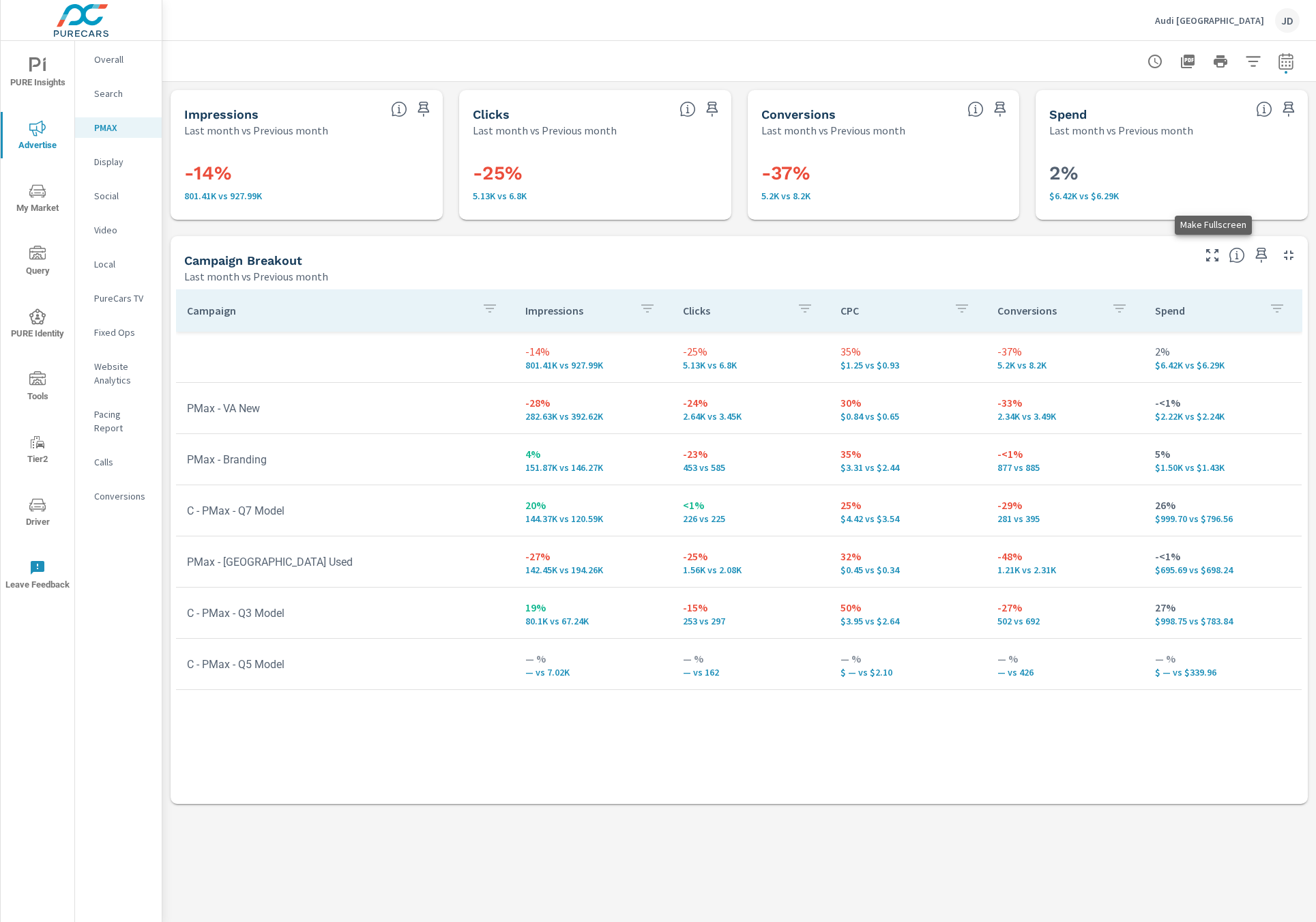
click at [1212, 258] on icon "button" at bounding box center [1212, 255] width 16 height 16
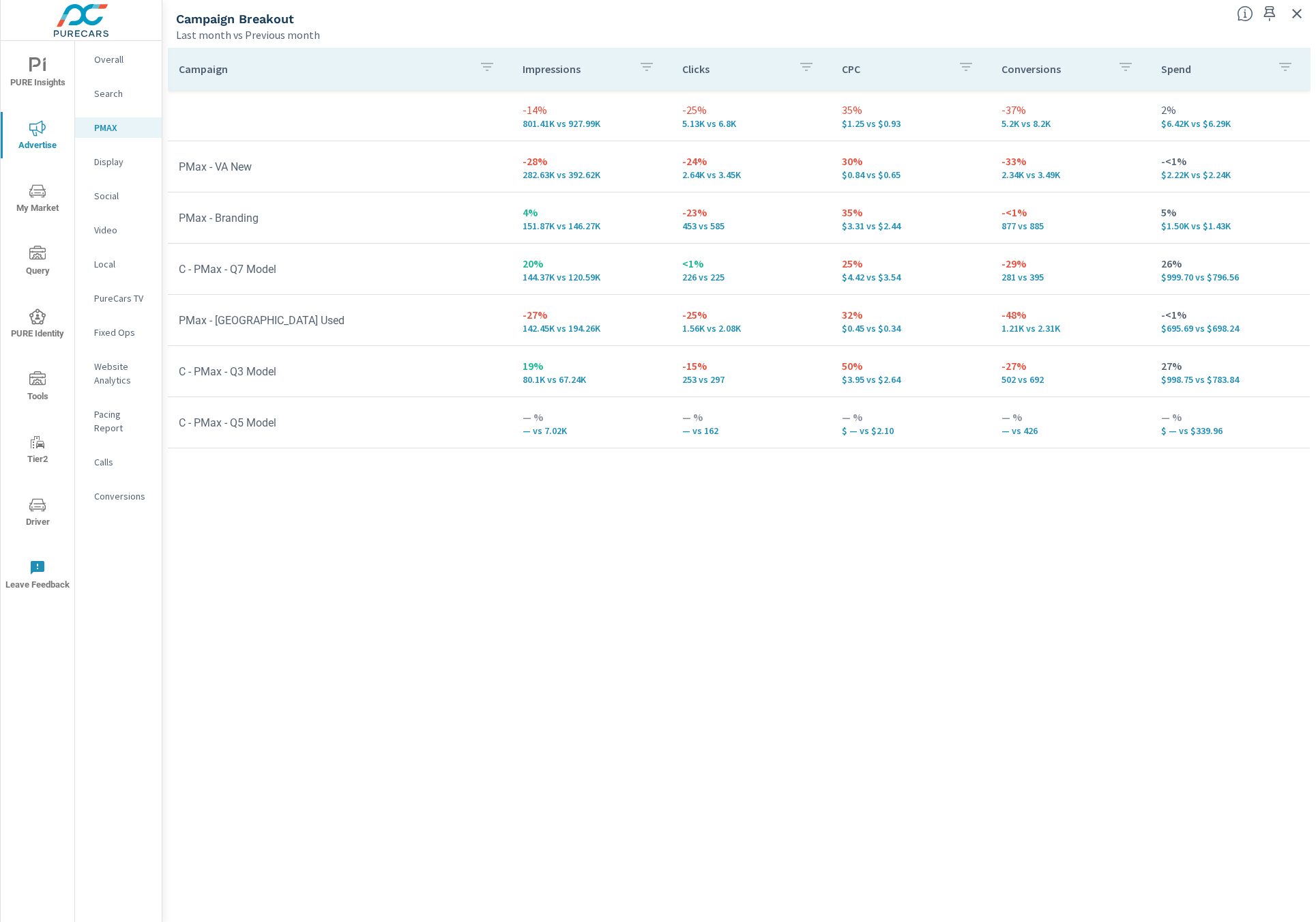
click at [36, 207] on span "My Market" at bounding box center [37, 200] width 66 height 34
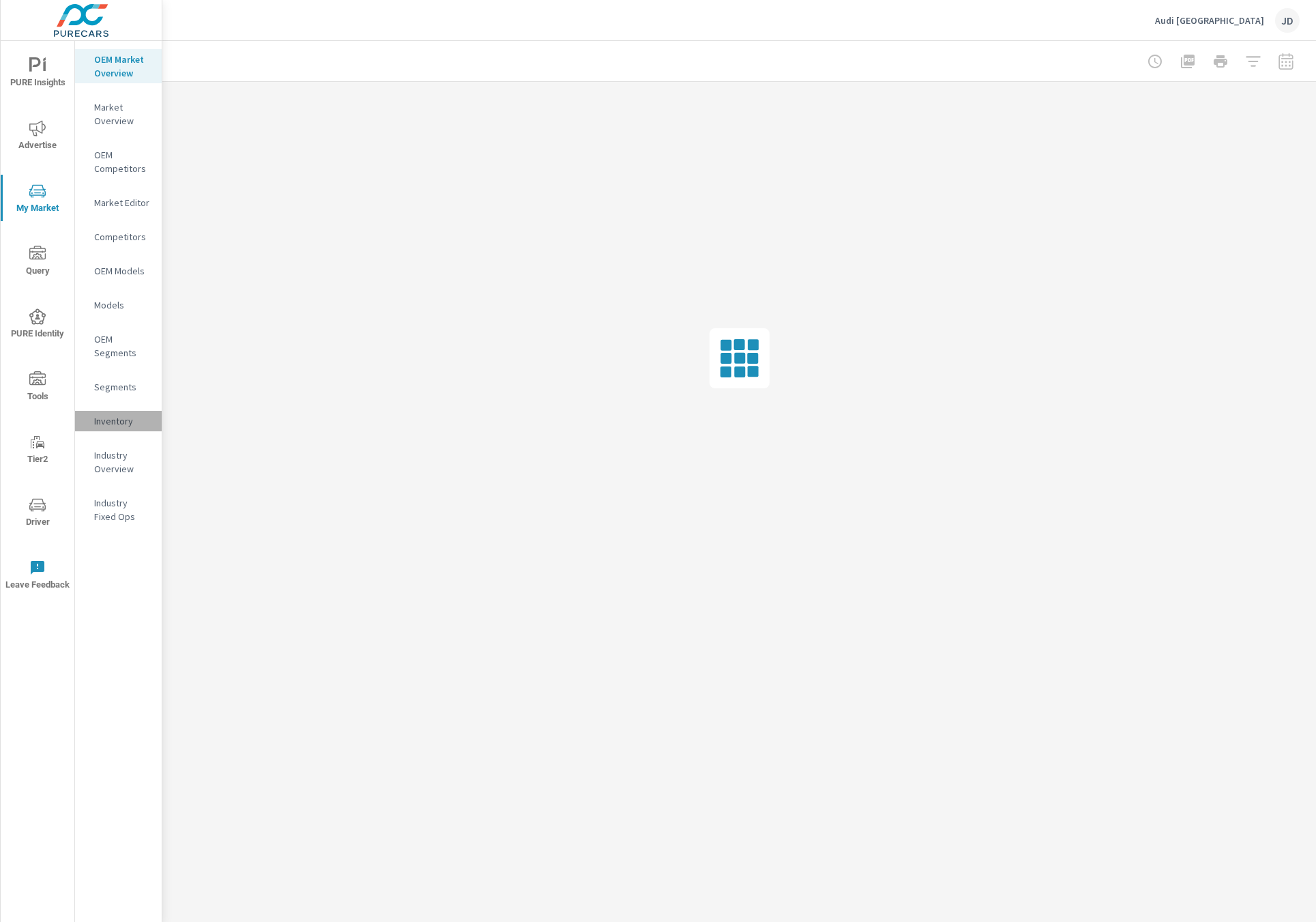
click at [117, 417] on p "Inventory" at bounding box center [122, 421] width 56 height 14
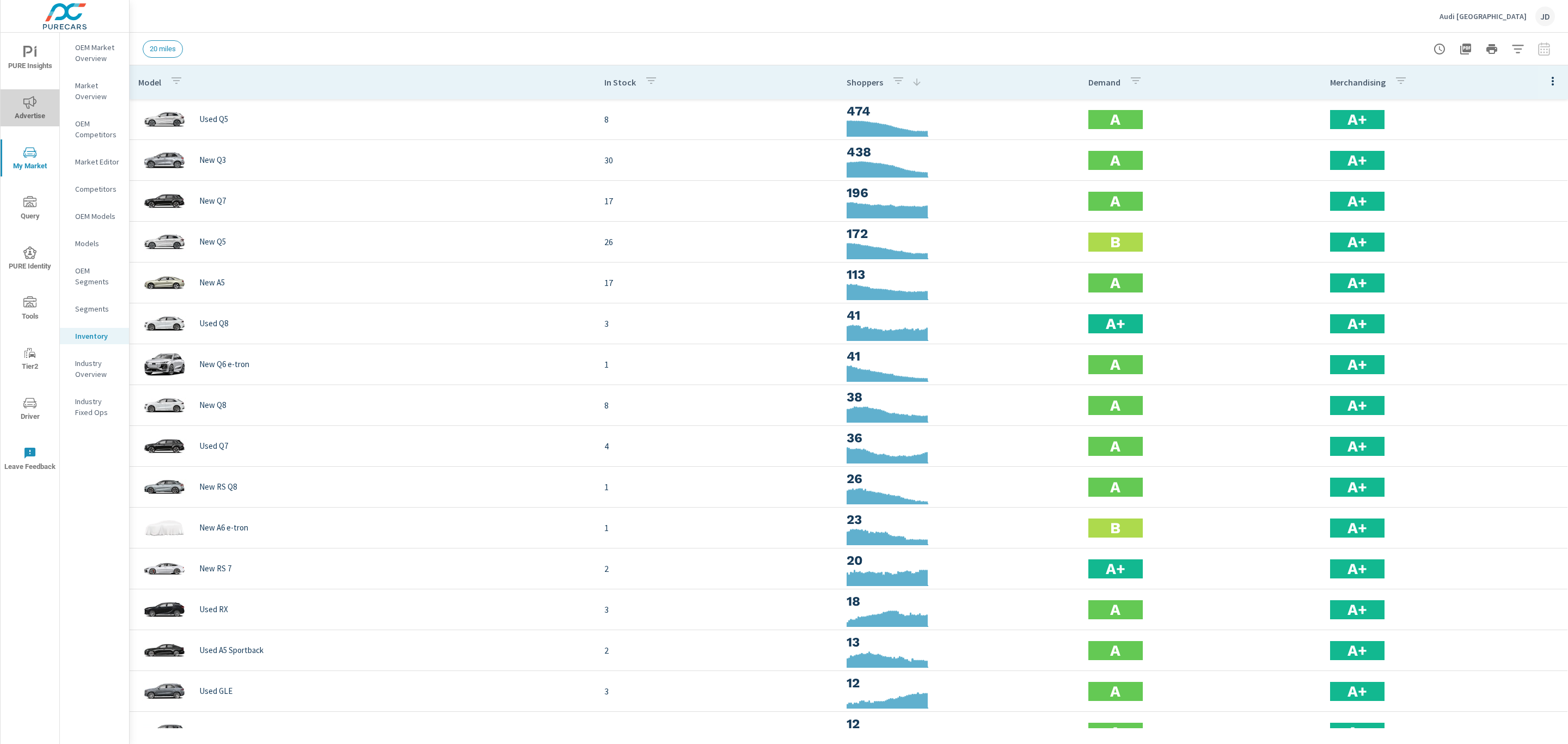
click at [25, 106] on icon "nav menu" at bounding box center [29, 102] width 13 height 13
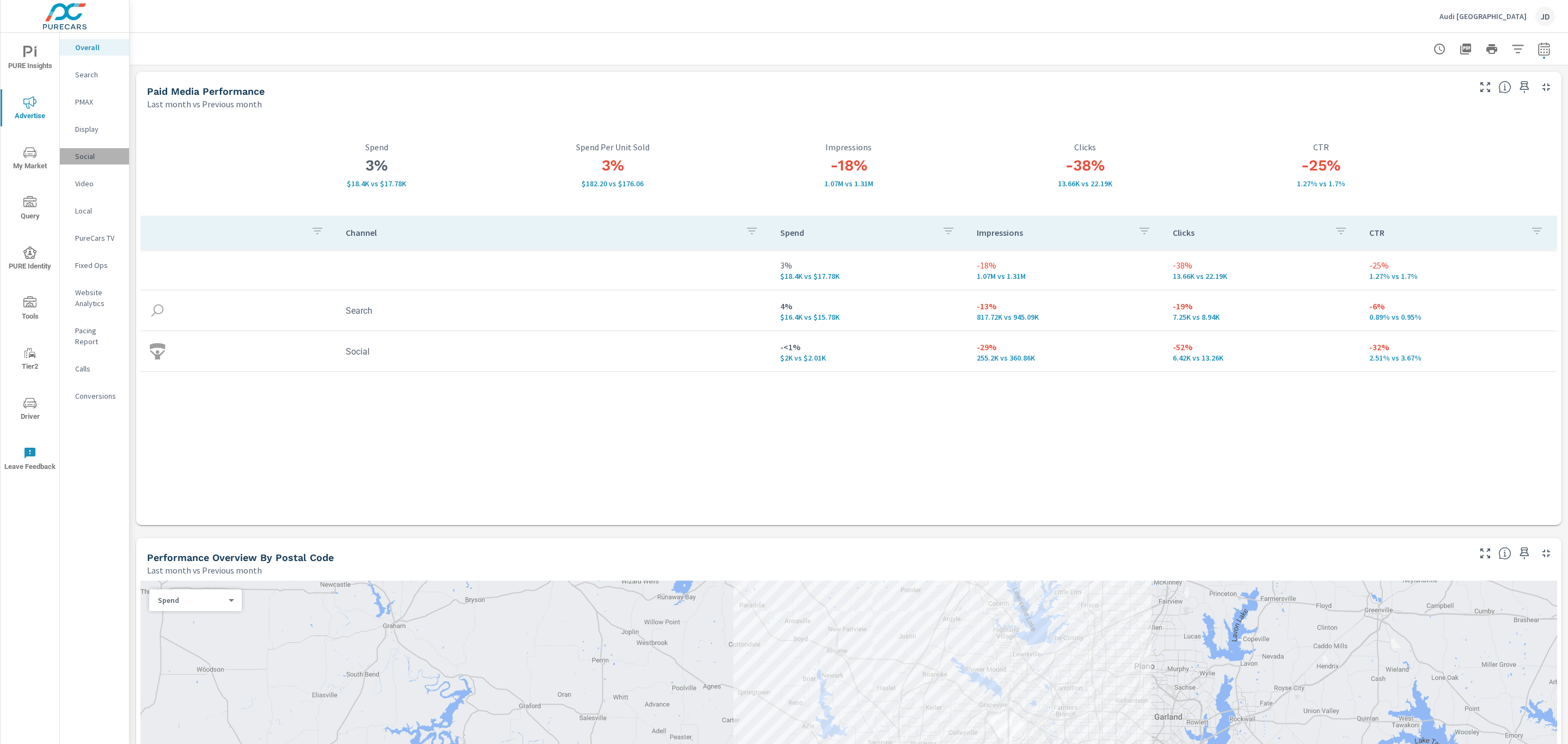
click at [75, 151] on p "Social" at bounding box center [97, 156] width 45 height 11
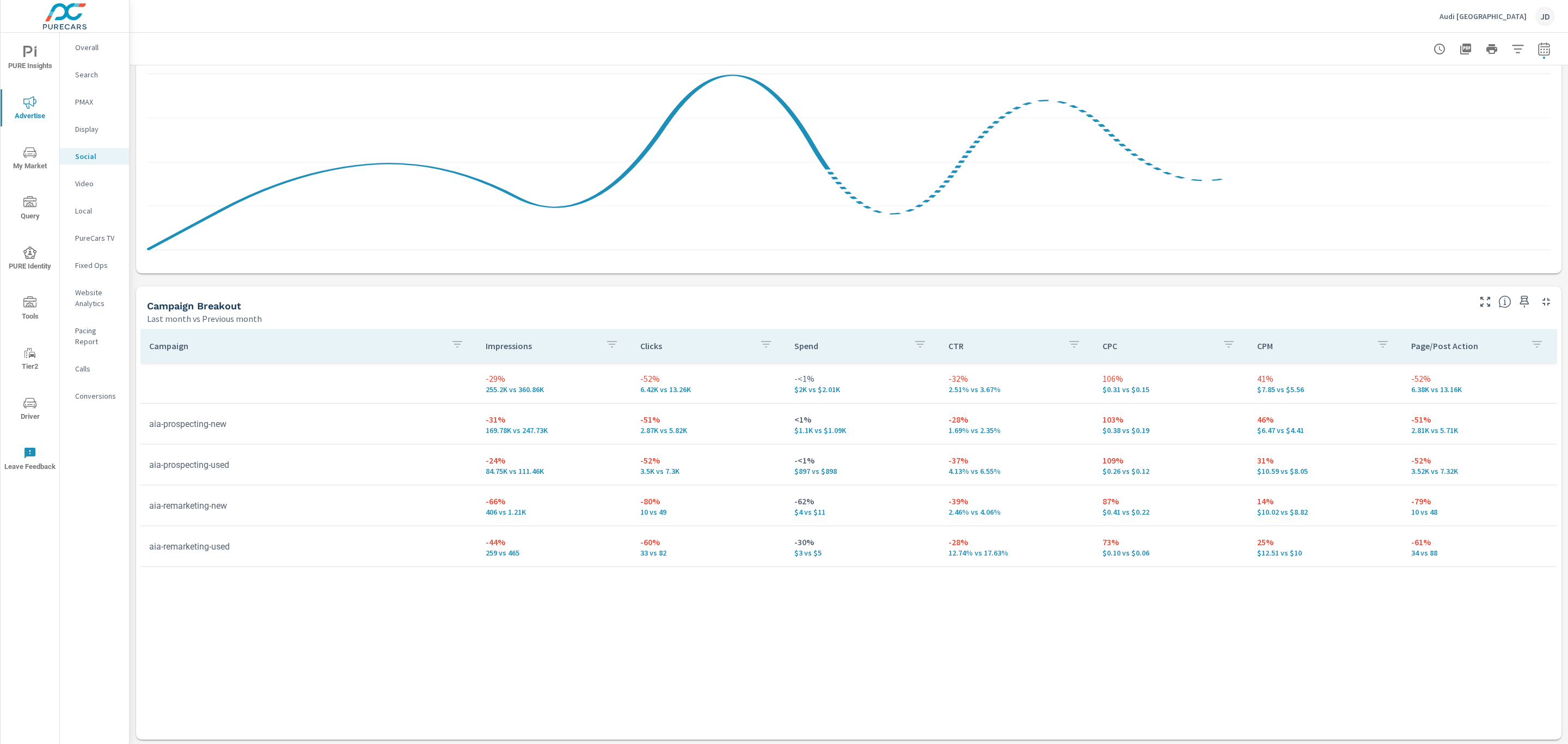
scroll to position [253, 0]
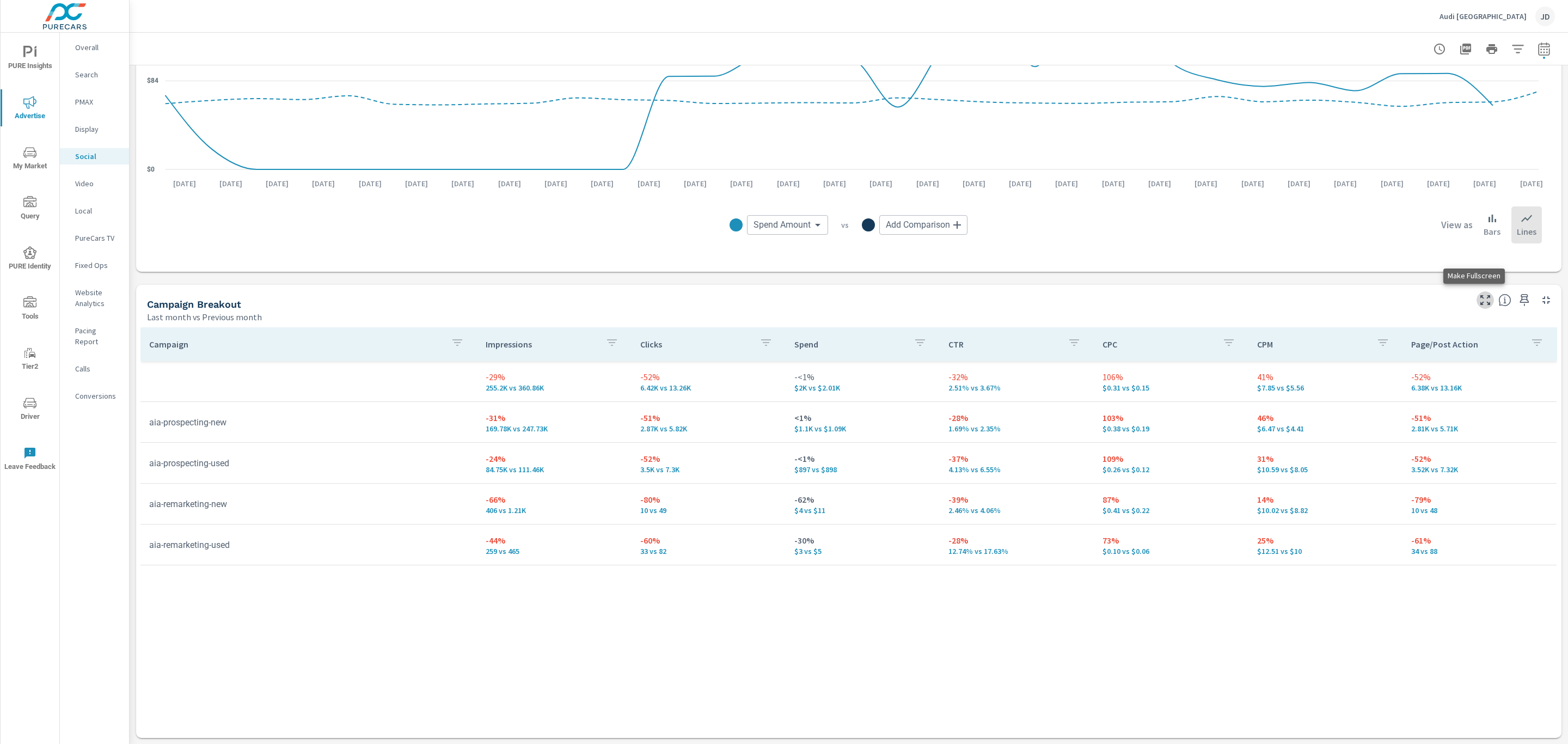
click at [1479, 302] on icon "button" at bounding box center [1485, 300] width 13 height 13
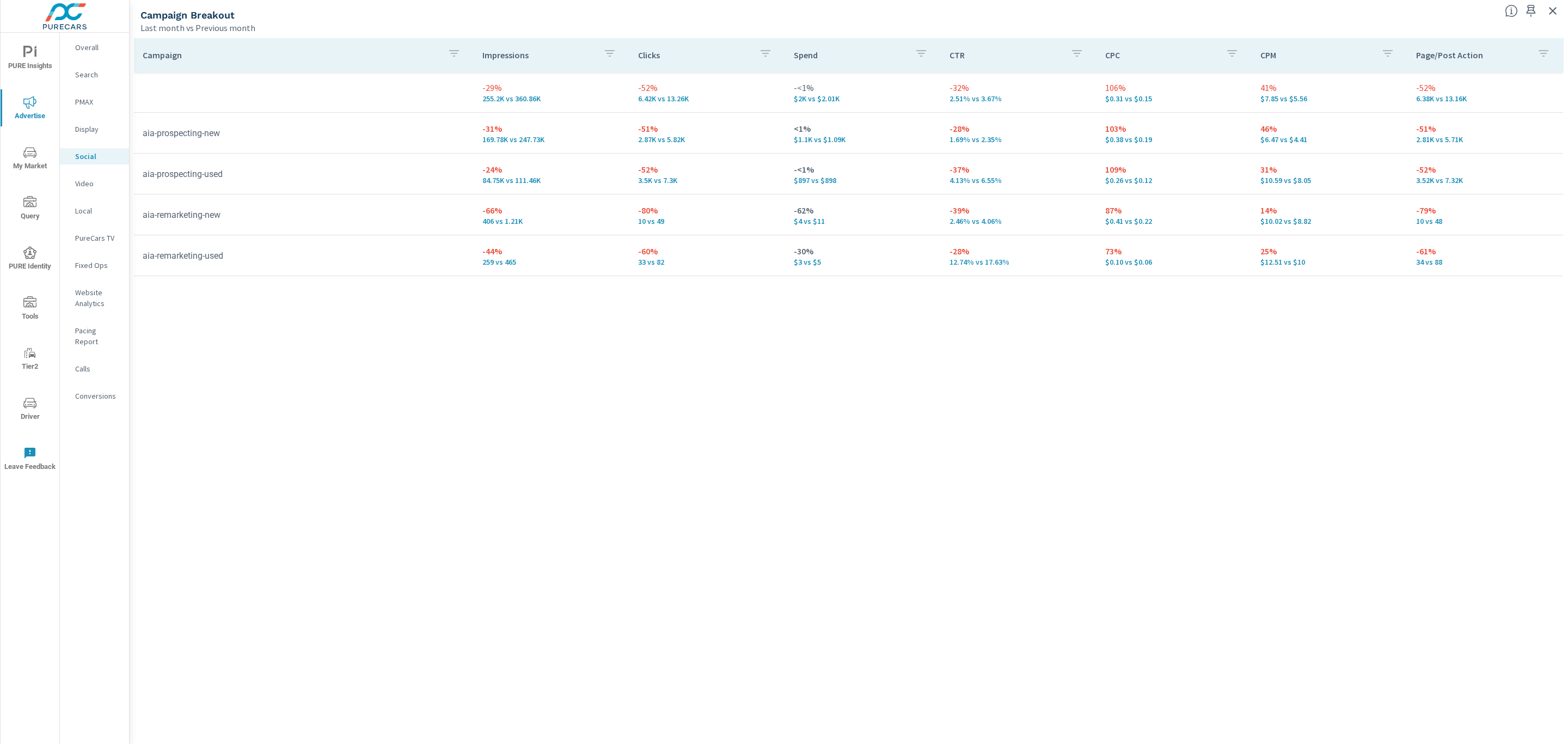
click at [22, 165] on span "My Market" at bounding box center [30, 160] width 52 height 27
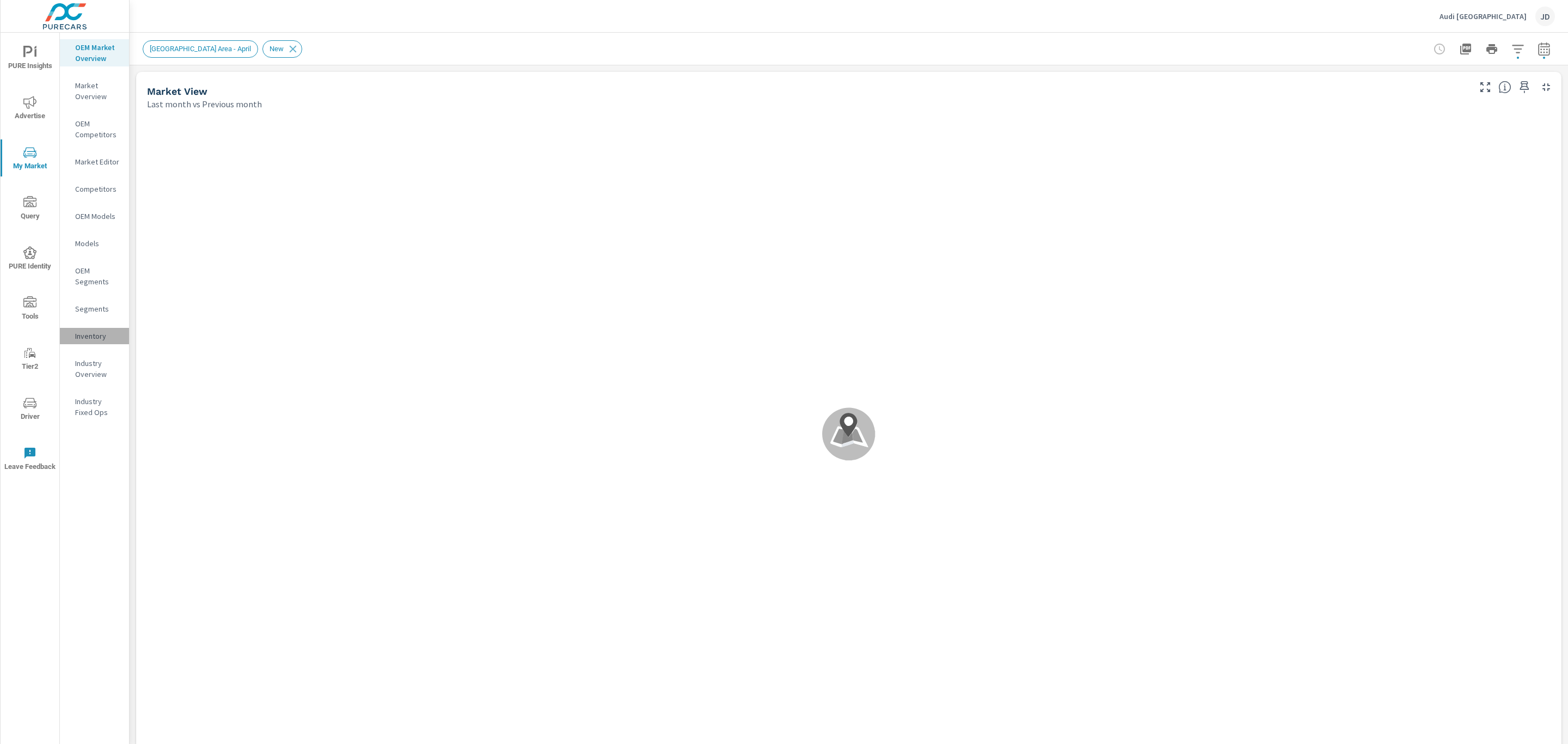
click at [95, 337] on p "Inventory" at bounding box center [97, 336] width 45 height 11
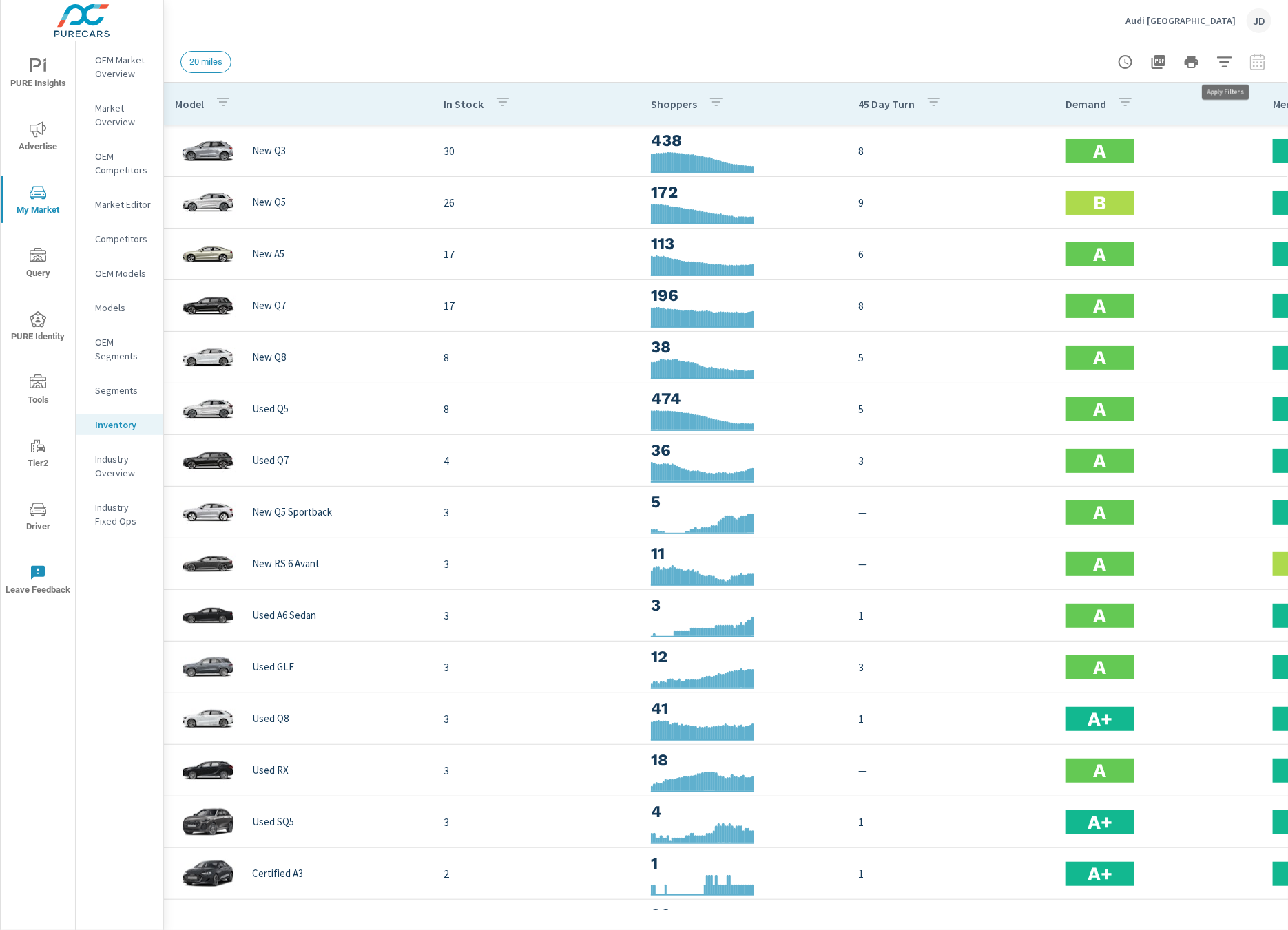
click at [1223, 69] on icon "button" at bounding box center [1224, 62] width 16 height 16
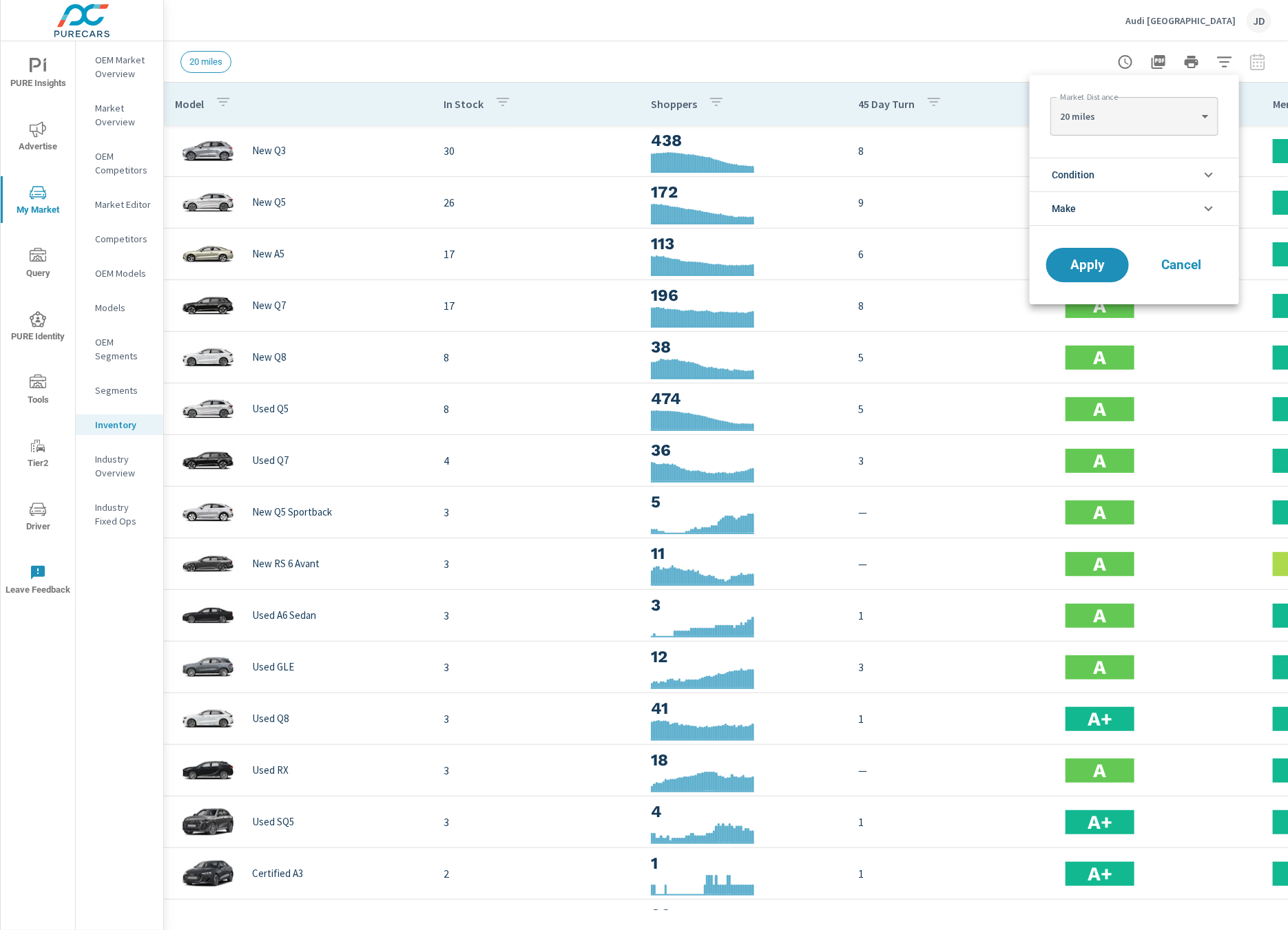
click at [1164, 182] on li "Condition" at bounding box center [1134, 175] width 209 height 34
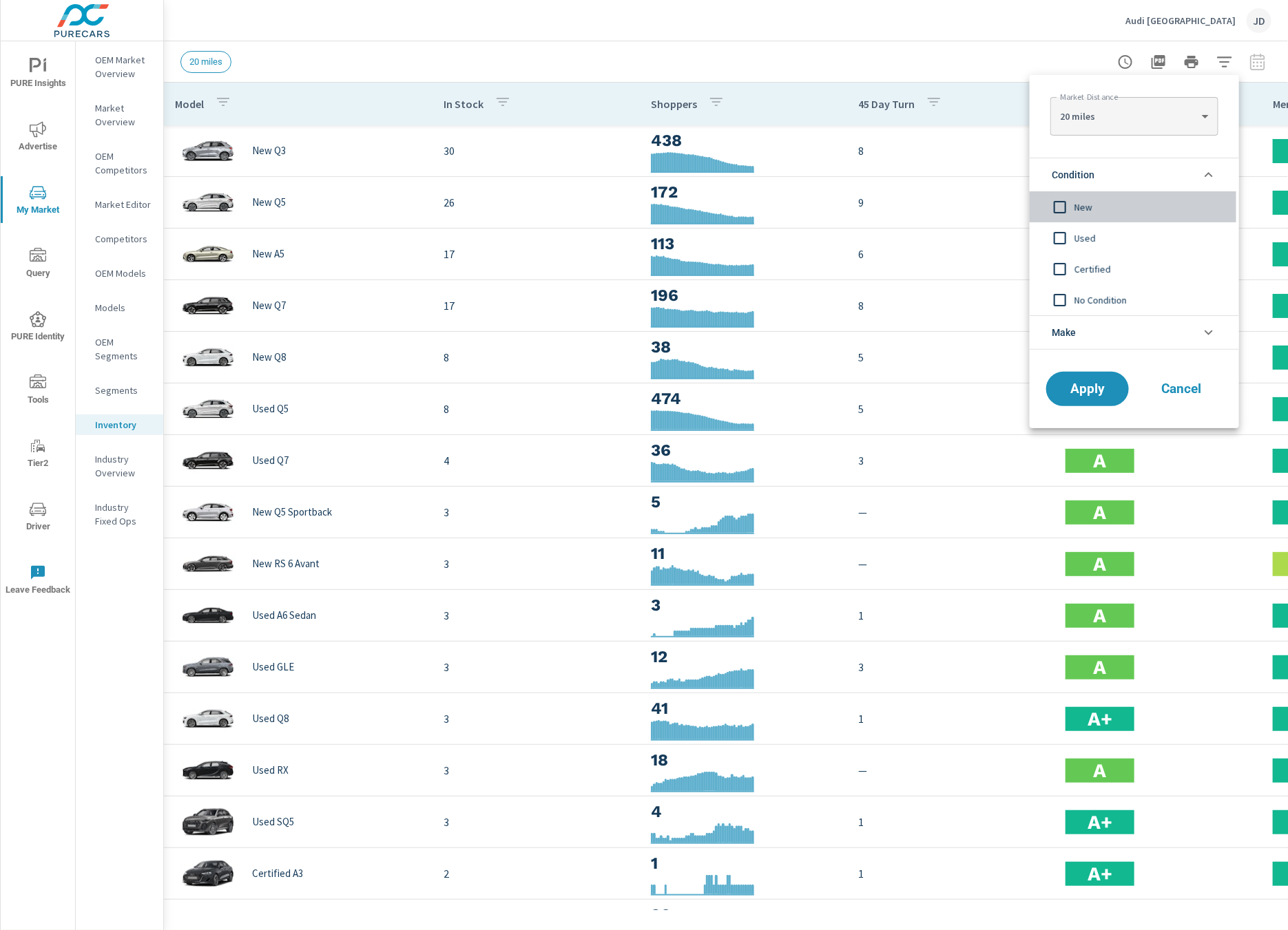
click at [1056, 206] on input "filter options" at bounding box center [1060, 207] width 29 height 29
click at [1052, 380] on button "Apply" at bounding box center [1087, 389] width 85 height 36
